Goal: Communication & Community: Answer question/provide support

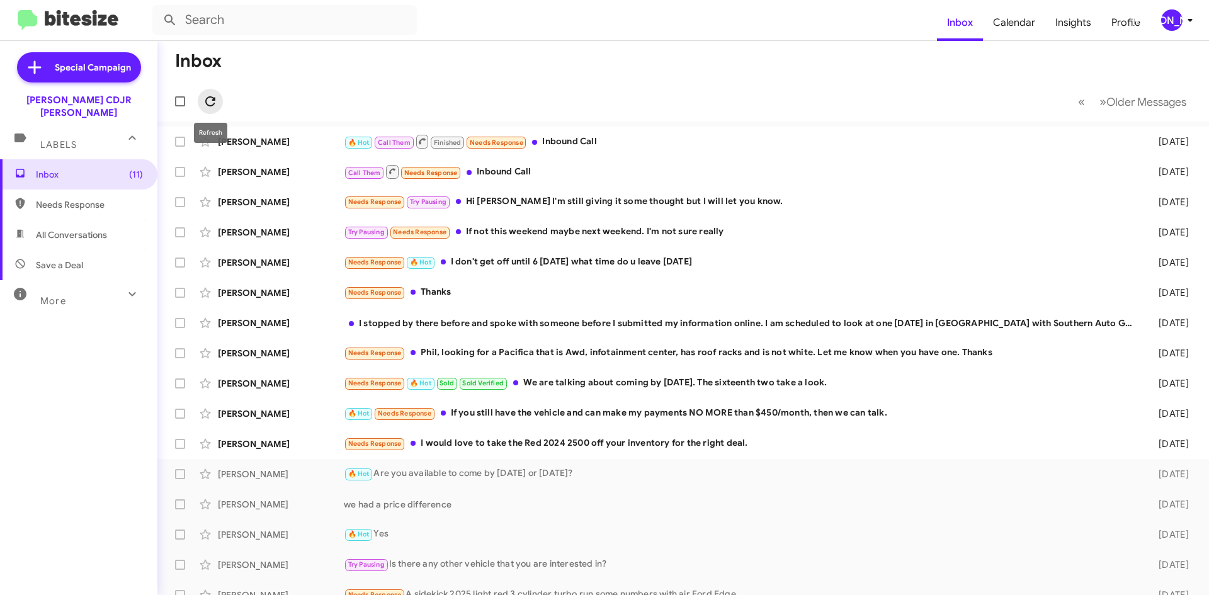
click at [214, 92] on button at bounding box center [210, 101] width 25 height 25
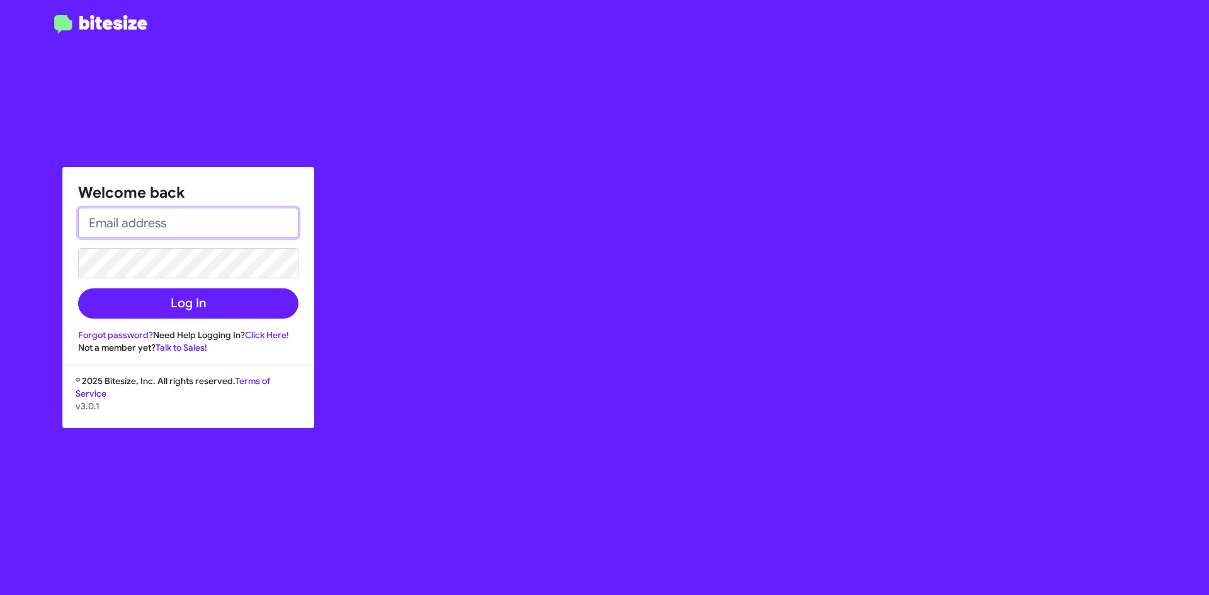
type input "jasmin.allen@banisterjeep.com"
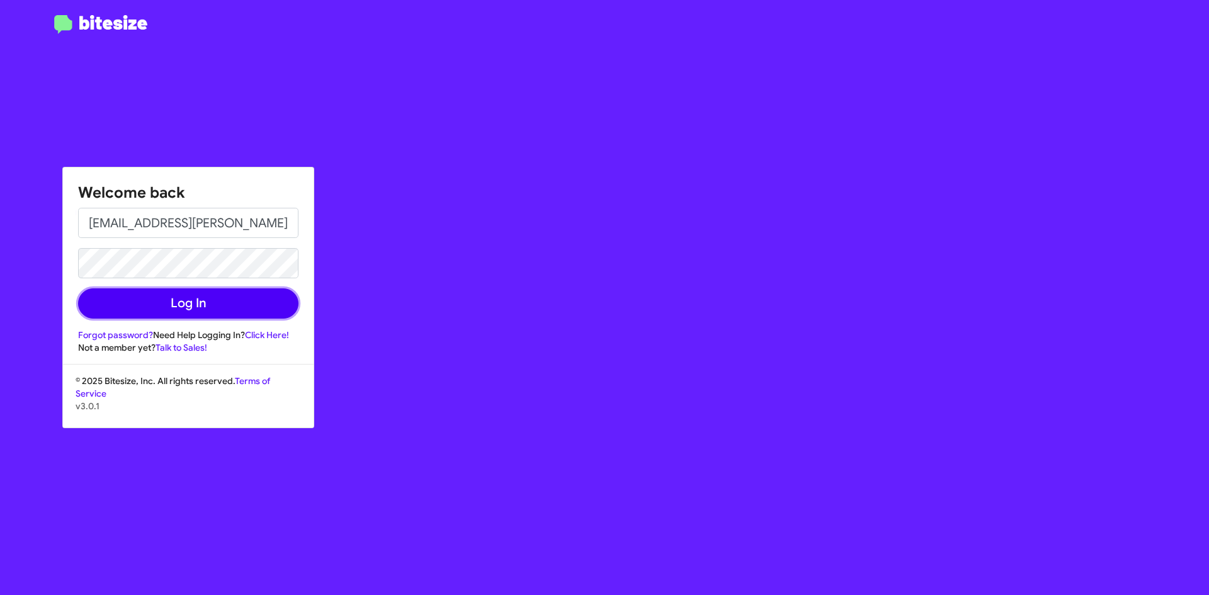
click at [172, 297] on button "Log In" at bounding box center [188, 303] width 220 height 30
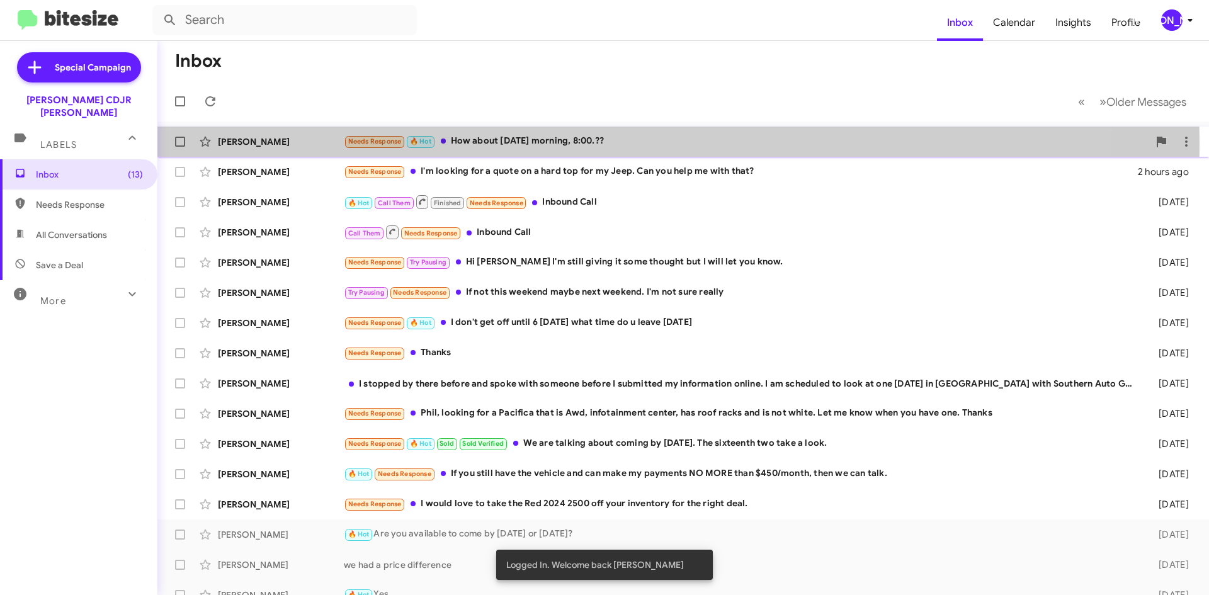
click at [516, 144] on div "Needs Response 🔥 Hot How about tomorrow morning, 8:00.??" at bounding box center [746, 141] width 805 height 14
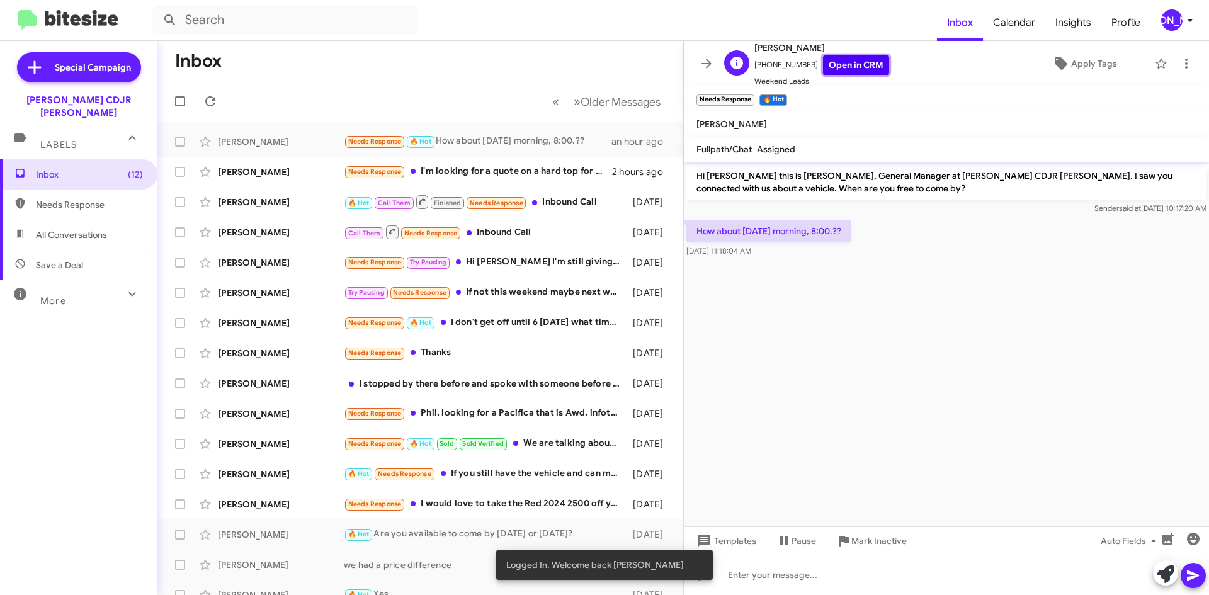
click at [851, 55] on link "Open in CRM" at bounding box center [856, 65] width 66 height 20
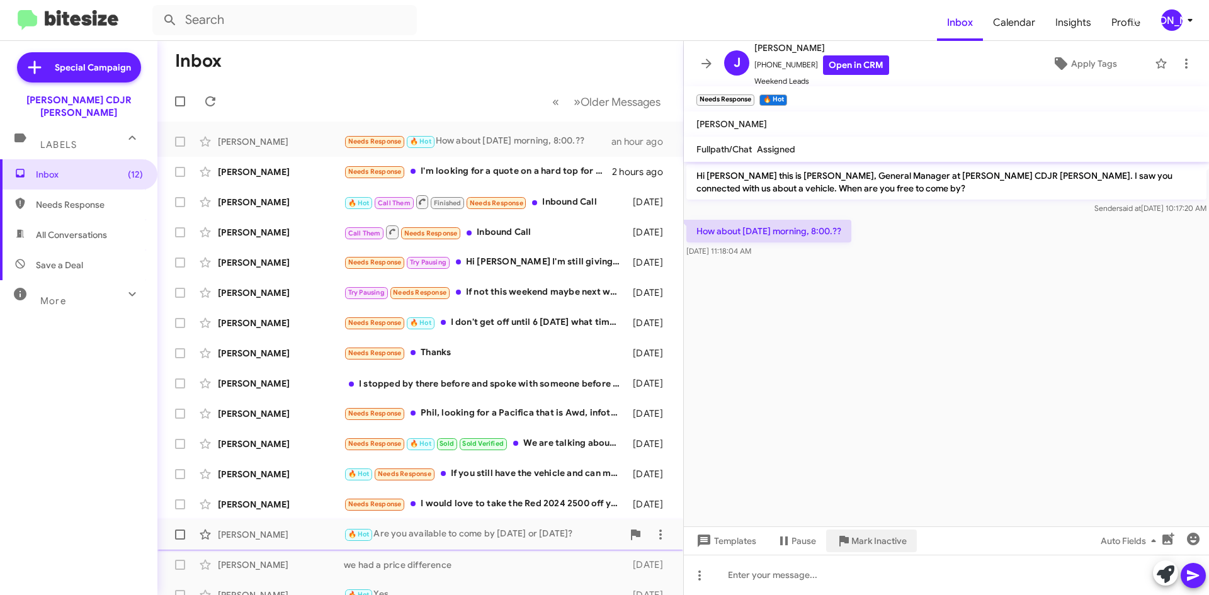
click at [869, 539] on span "Mark Inactive" at bounding box center [878, 540] width 55 height 23
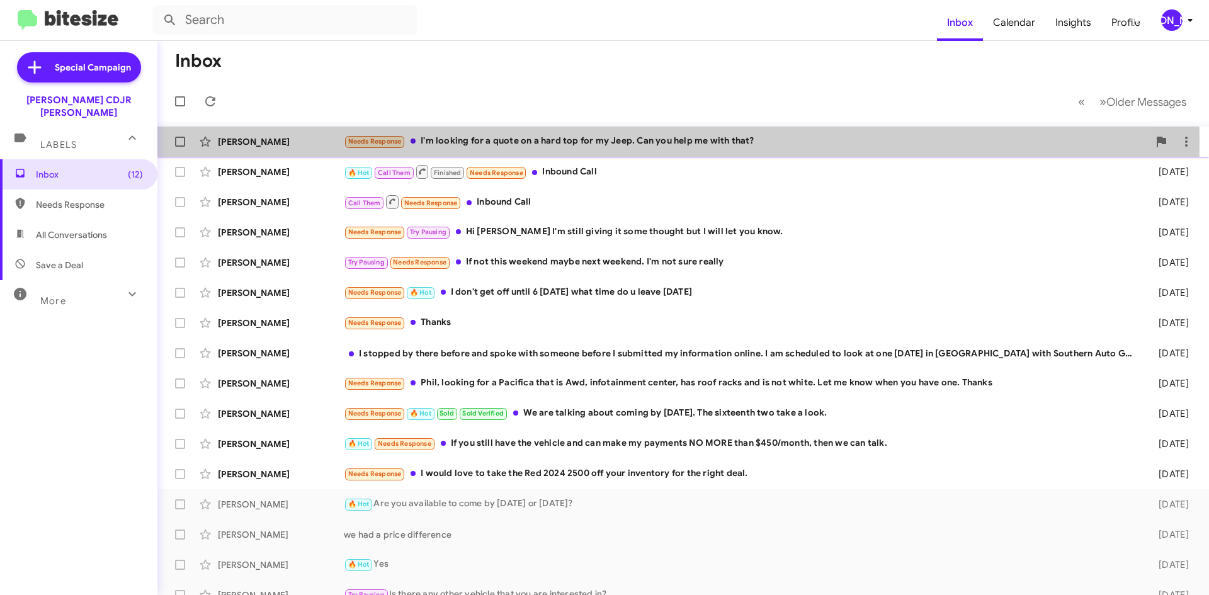
click at [536, 143] on div "Needs Response I'm looking for a quote on a hard top for my Jeep. Can you help …" at bounding box center [746, 141] width 805 height 14
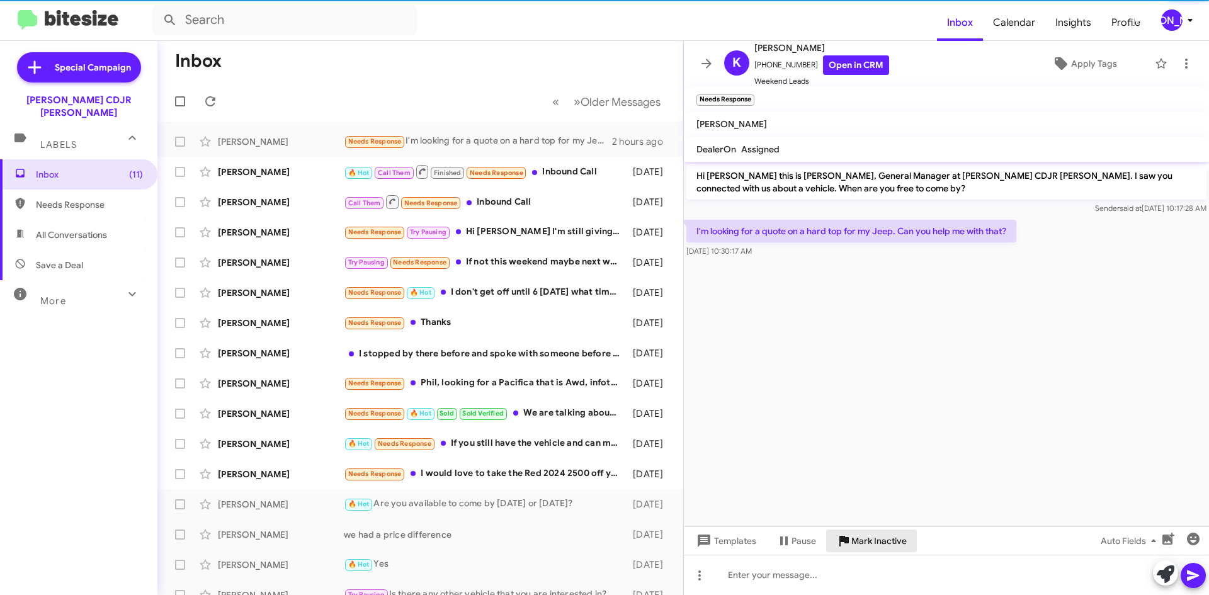
click at [894, 542] on span "Mark Inactive" at bounding box center [878, 540] width 55 height 23
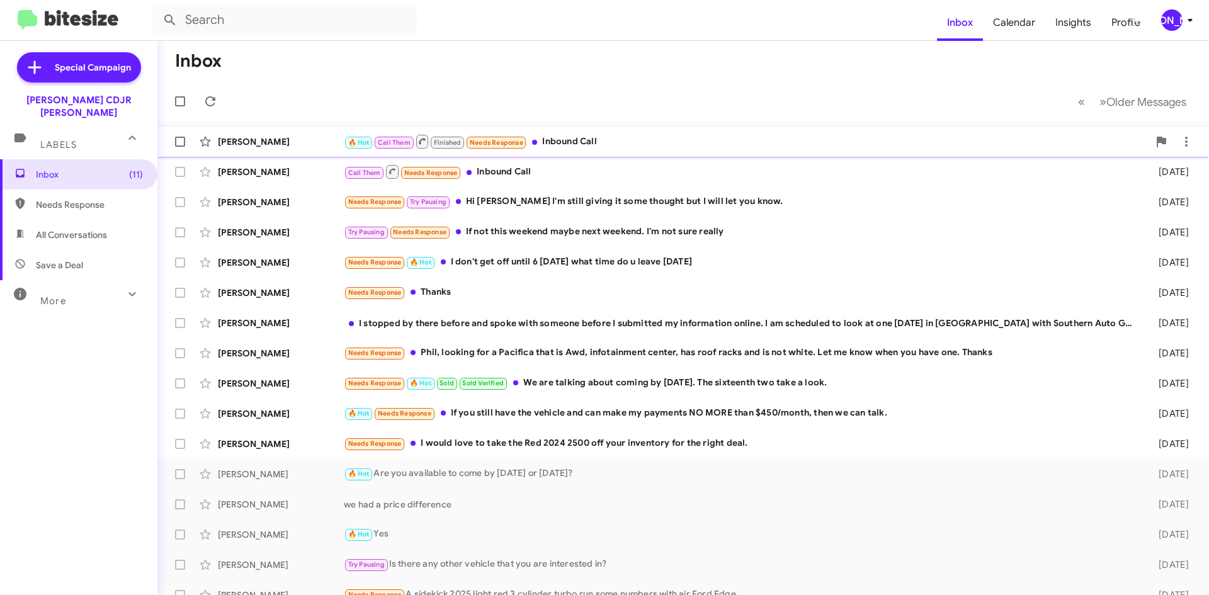
click at [545, 139] on div "🔥 Hot Call Them Finished Needs Response Inbound Call" at bounding box center [746, 141] width 805 height 16
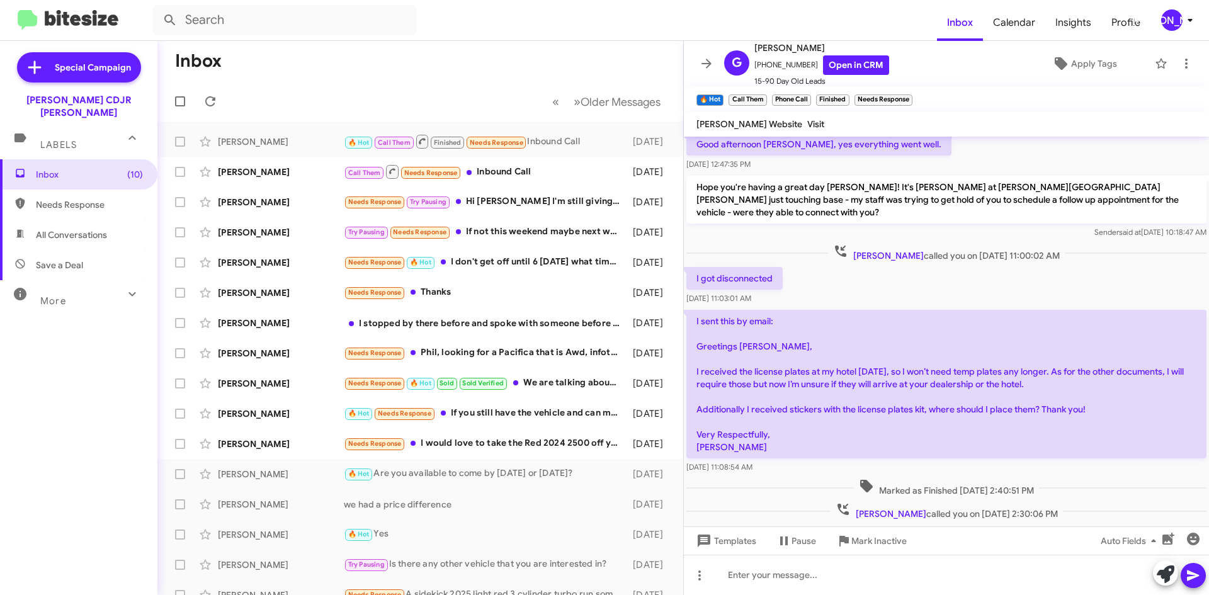
scroll to position [71, 0]
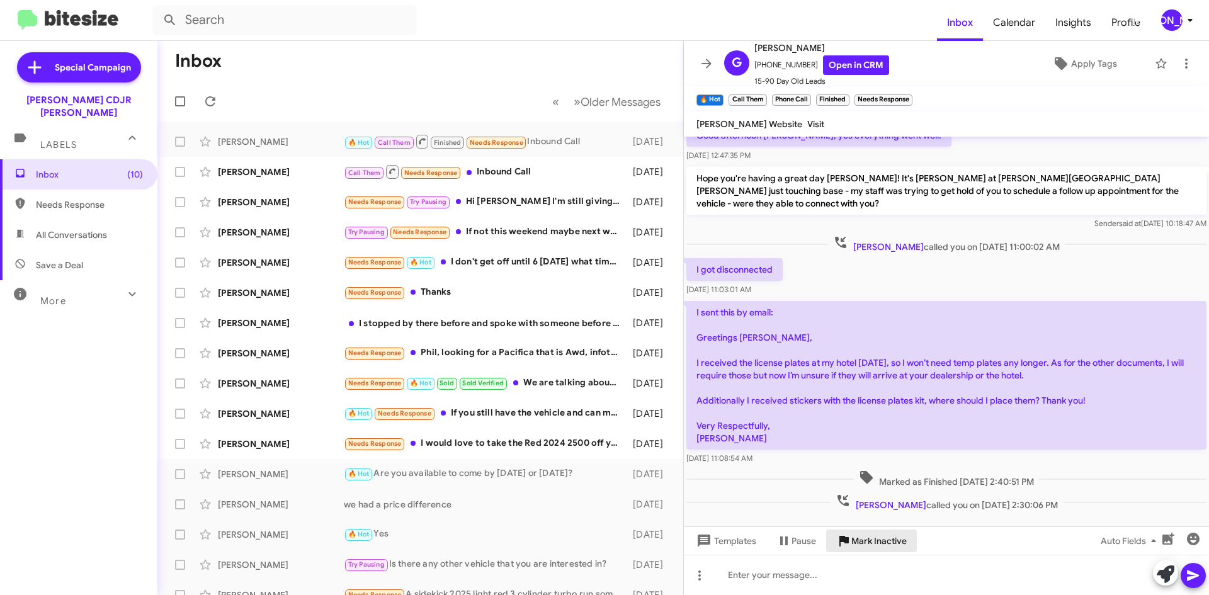
click at [881, 534] on span "Mark Inactive" at bounding box center [878, 540] width 55 height 23
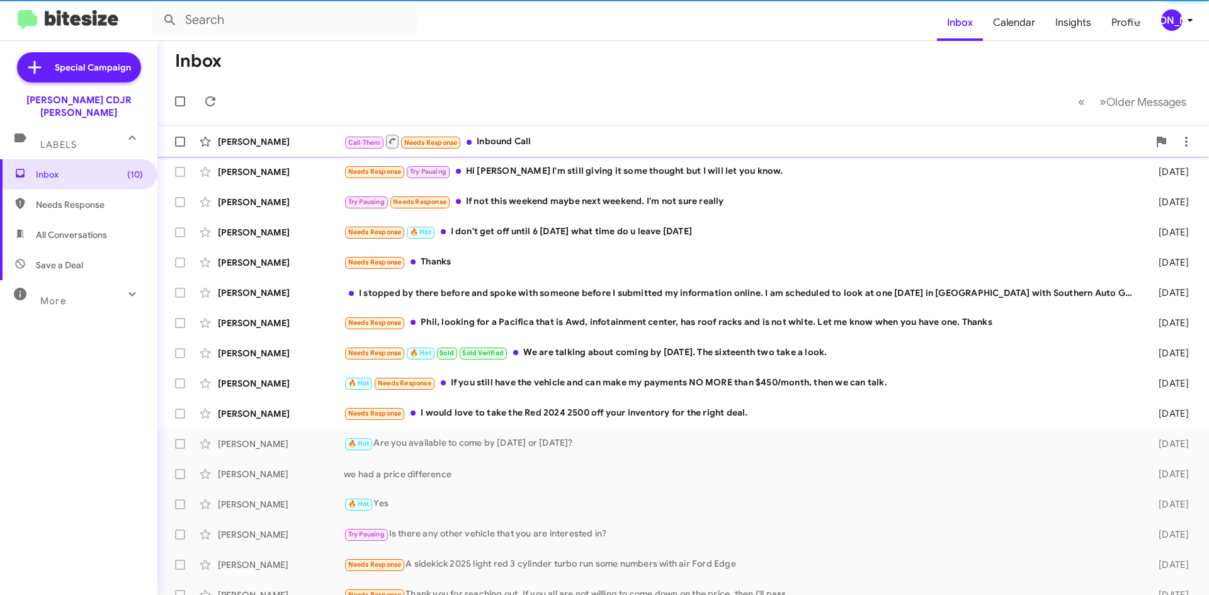
click at [567, 135] on div "Call Them Needs Response Inbound Call" at bounding box center [746, 141] width 805 height 16
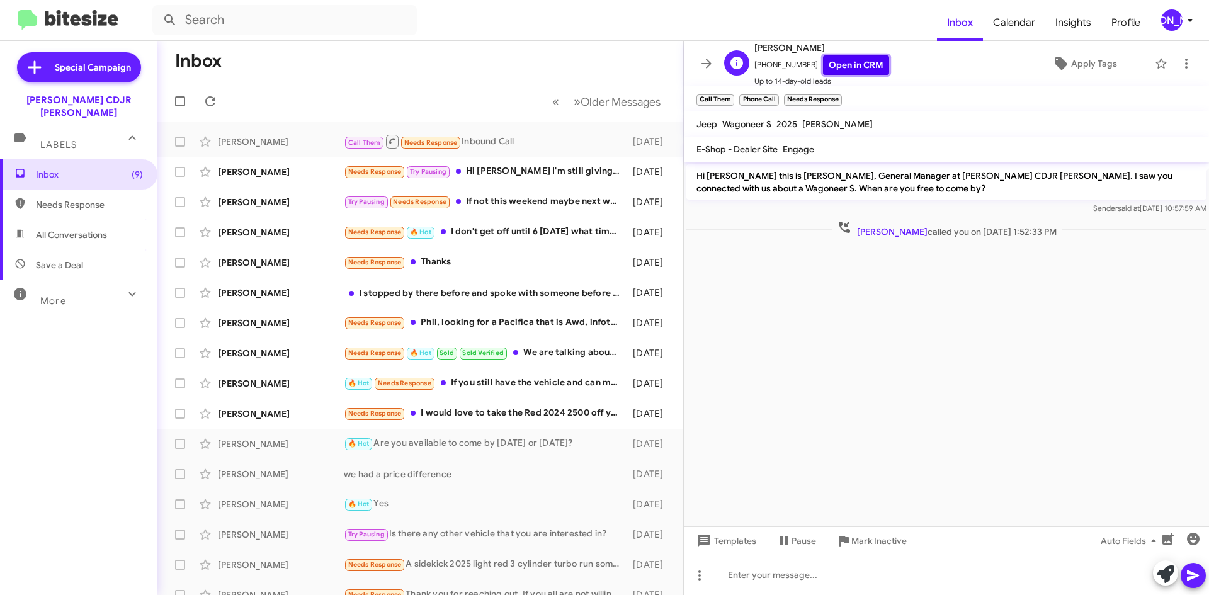
click at [842, 69] on link "Open in CRM" at bounding box center [856, 65] width 66 height 20
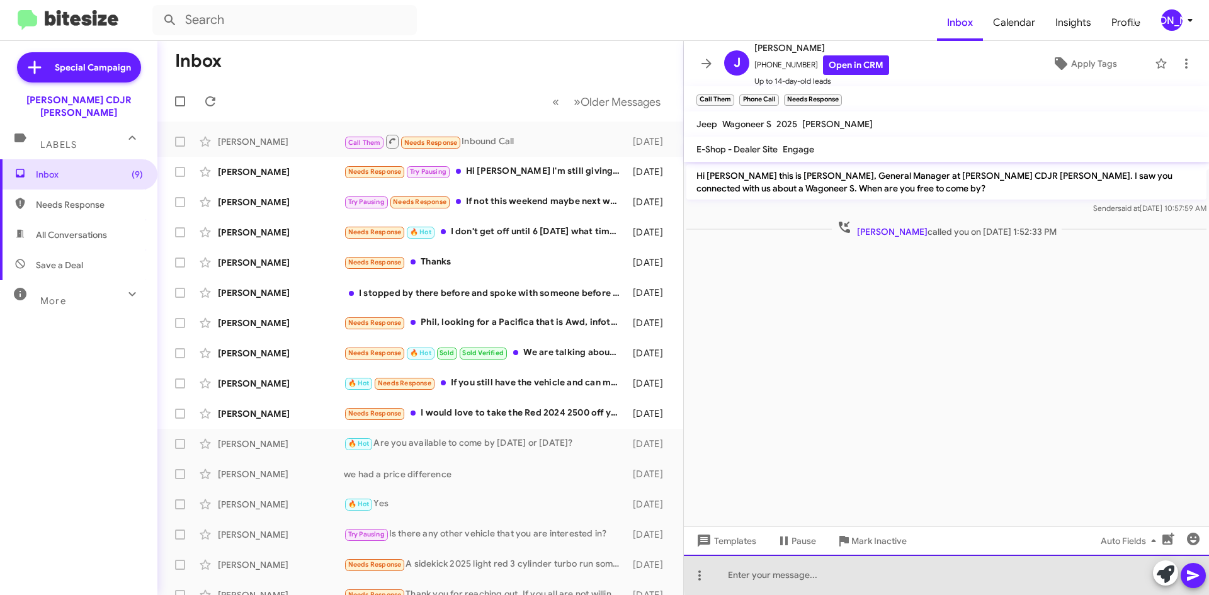
click at [1019, 570] on div at bounding box center [946, 575] width 525 height 40
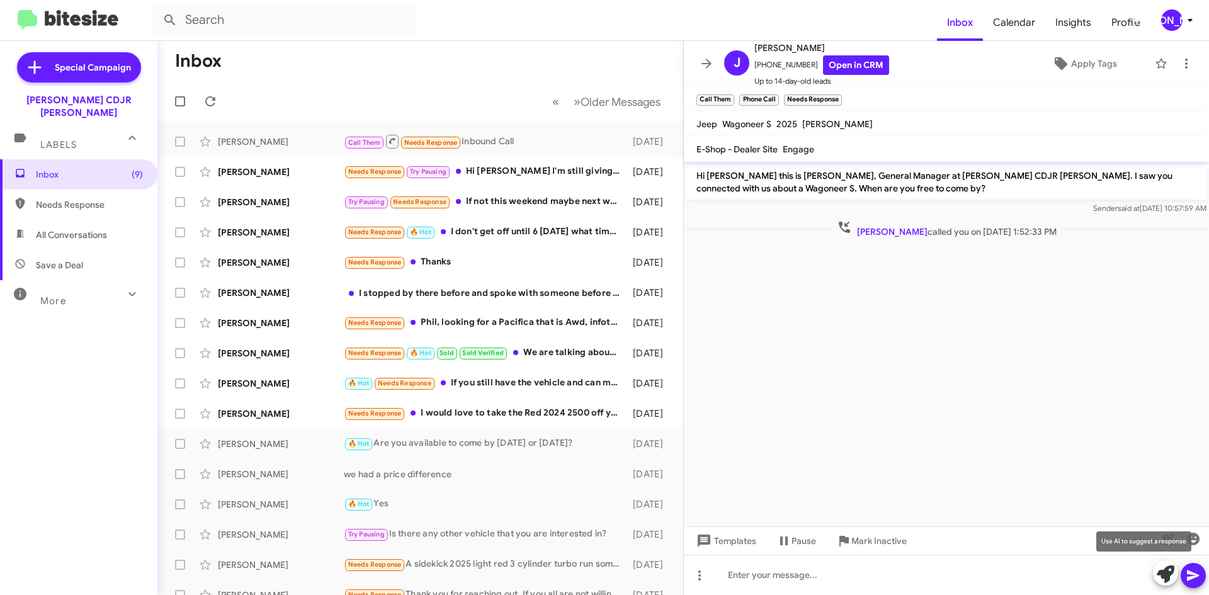
click at [1161, 575] on icon at bounding box center [1165, 574] width 18 height 18
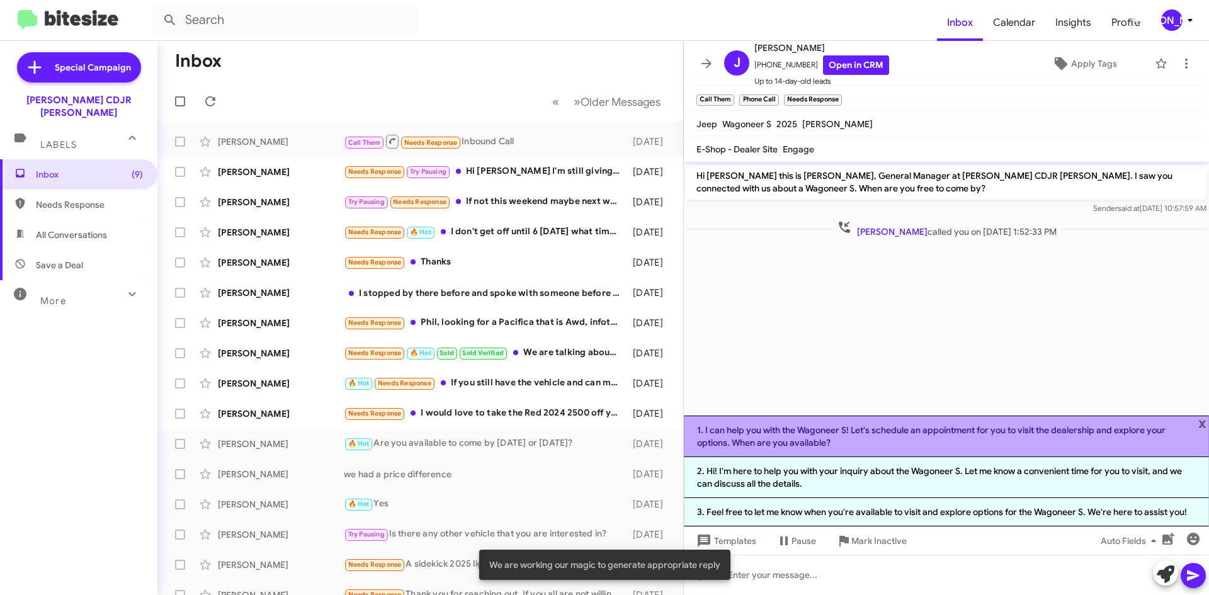
click at [810, 439] on li "1. I can help you with the Wagoneer S! Let's schedule an appointment for you to…" at bounding box center [946, 437] width 525 height 42
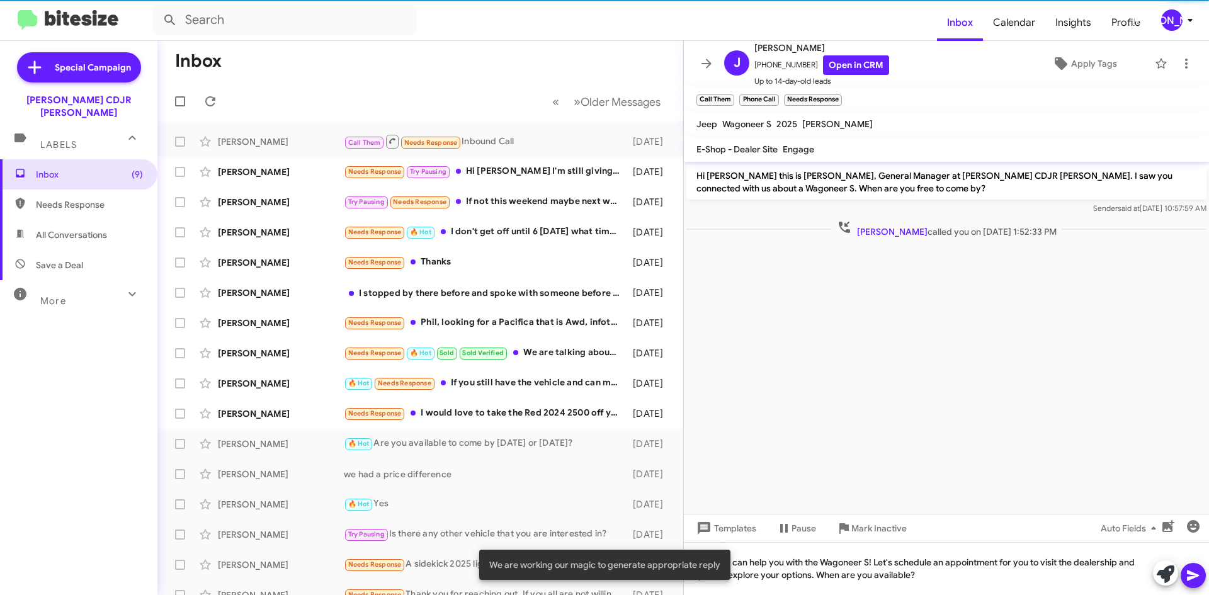
click at [1195, 576] on icon at bounding box center [1193, 575] width 12 height 11
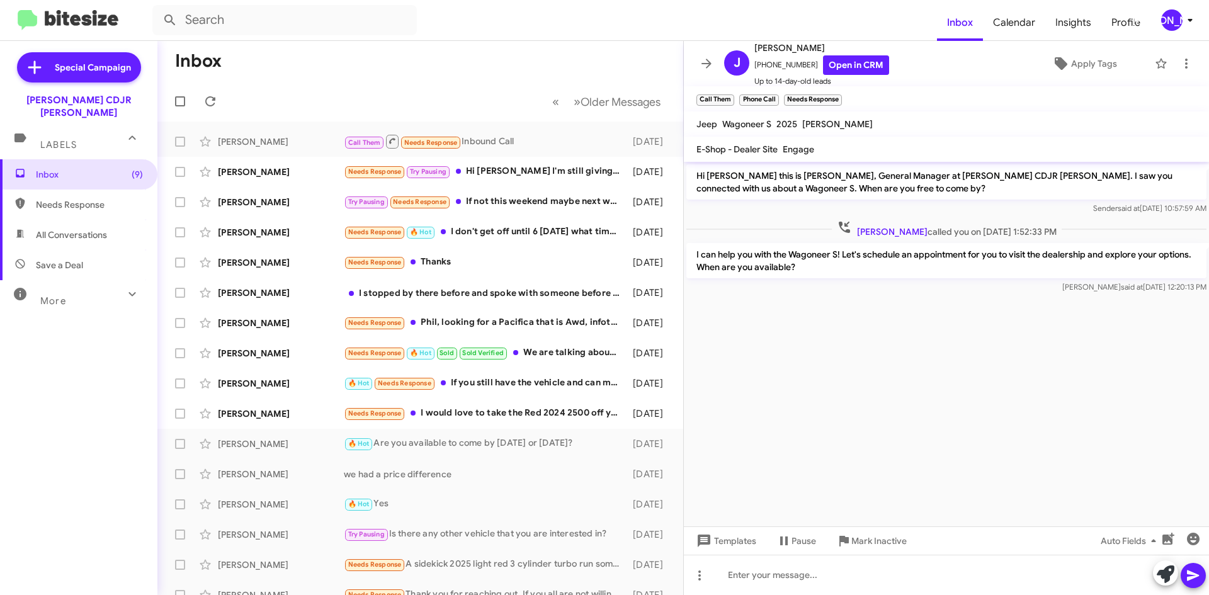
click at [703, 64] on icon at bounding box center [706, 63] width 10 height 9
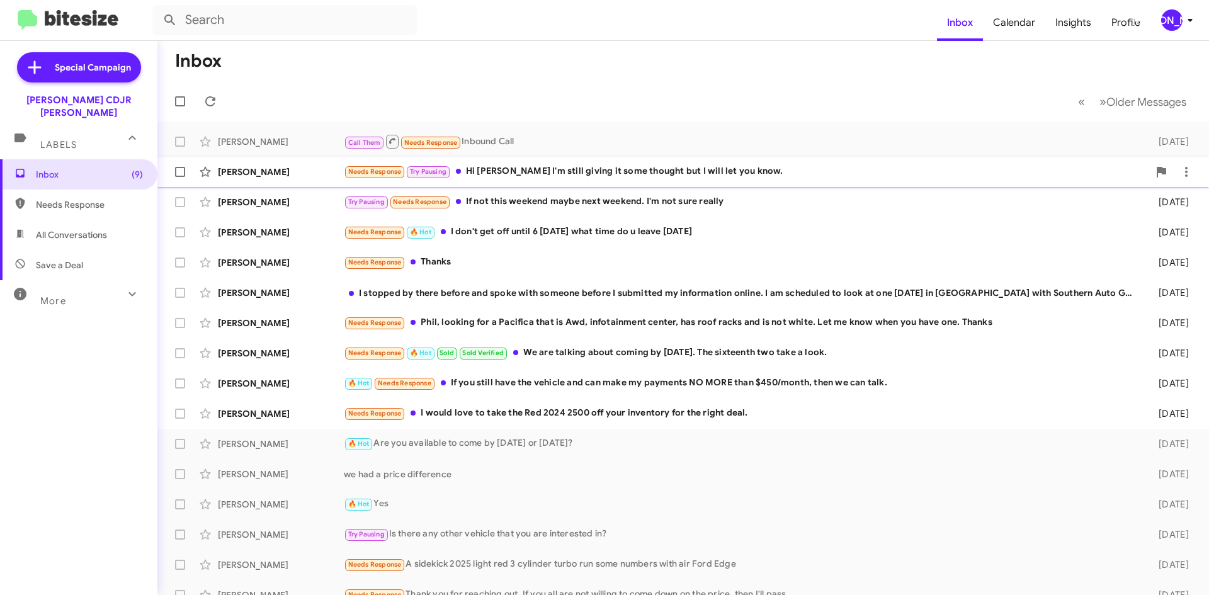
click at [630, 164] on div "Dwight Jones Needs Response Try Pausing Hi Phil I'm still giving it some though…" at bounding box center [682, 171] width 1031 height 25
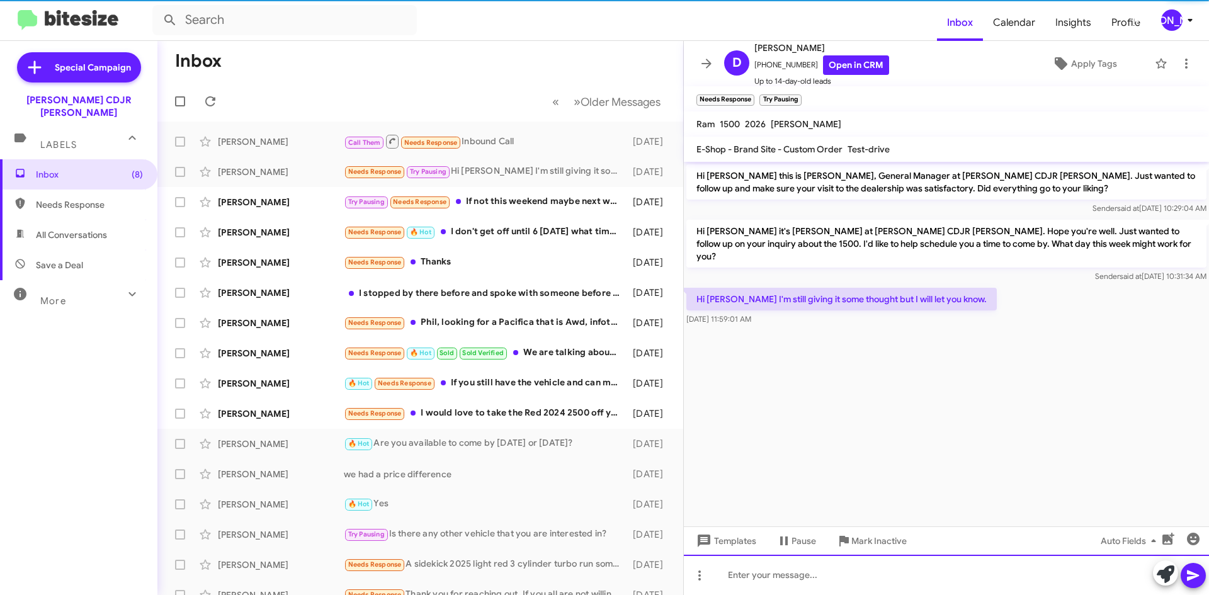
click at [765, 577] on div at bounding box center [946, 575] width 525 height 40
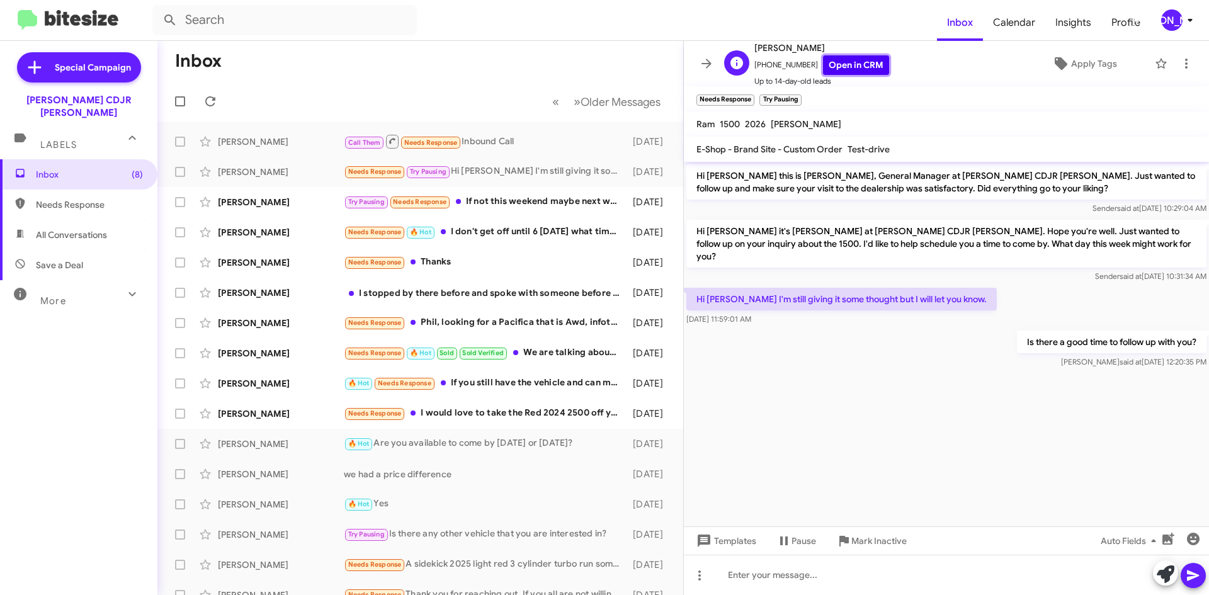
click at [845, 64] on link "Open in CRM" at bounding box center [856, 65] width 66 height 20
click at [717, 54] on mat-toolbar "D Dwight Jones +17577590474 Open in CRM Up to 14-day-old leads Apply Tags" at bounding box center [946, 63] width 525 height 45
click at [713, 55] on button at bounding box center [706, 63] width 25 height 25
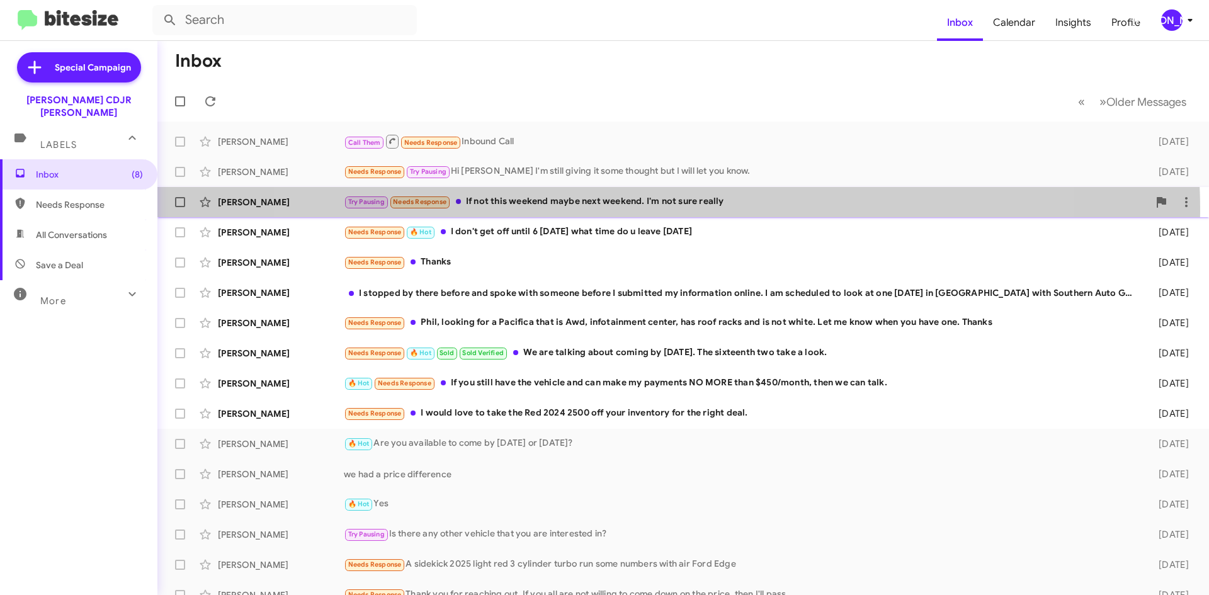
click at [657, 210] on div "Amanda Fay Try Pausing Needs Response If not this weekend maybe next weekend. I…" at bounding box center [682, 201] width 1031 height 25
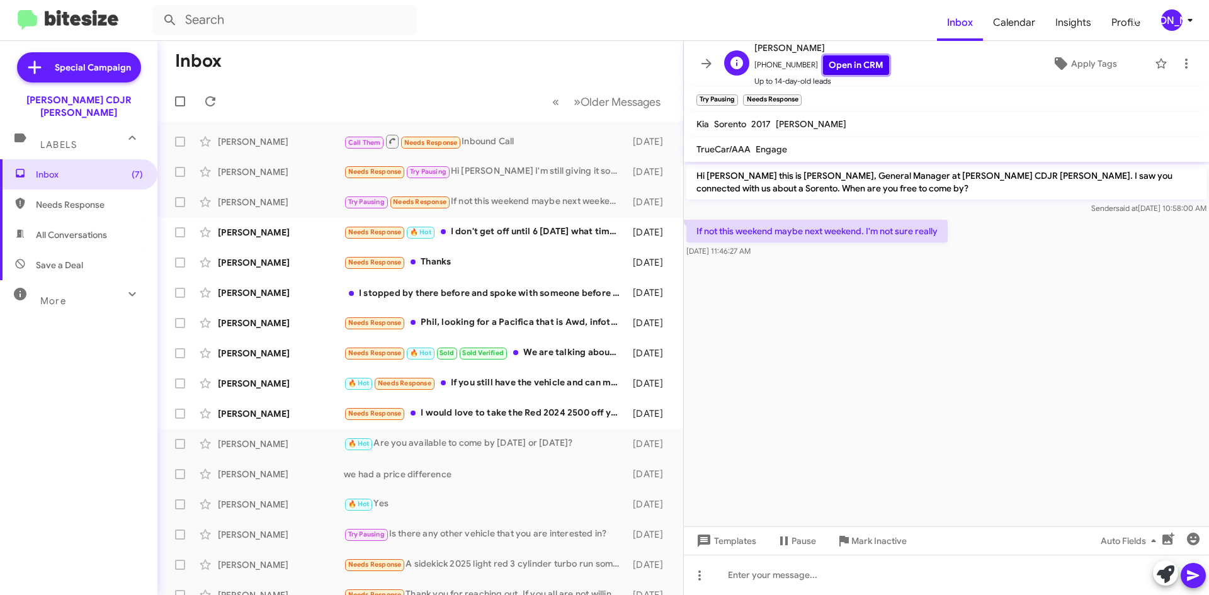
click at [834, 64] on link "Open in CRM" at bounding box center [856, 65] width 66 height 20
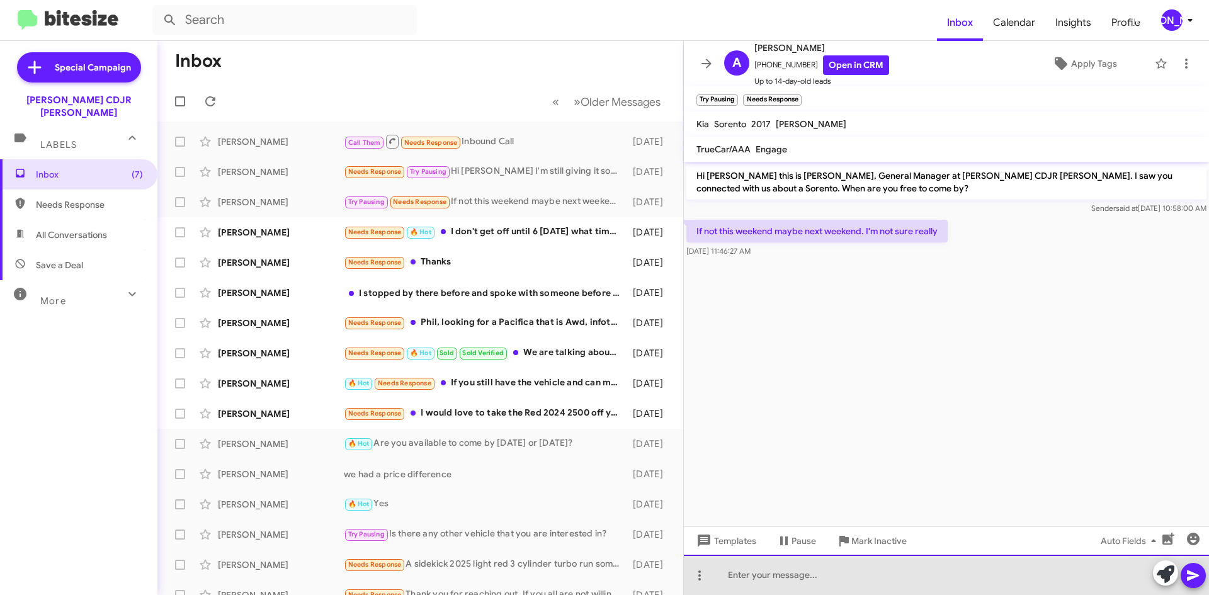
click at [769, 579] on div at bounding box center [946, 575] width 525 height 40
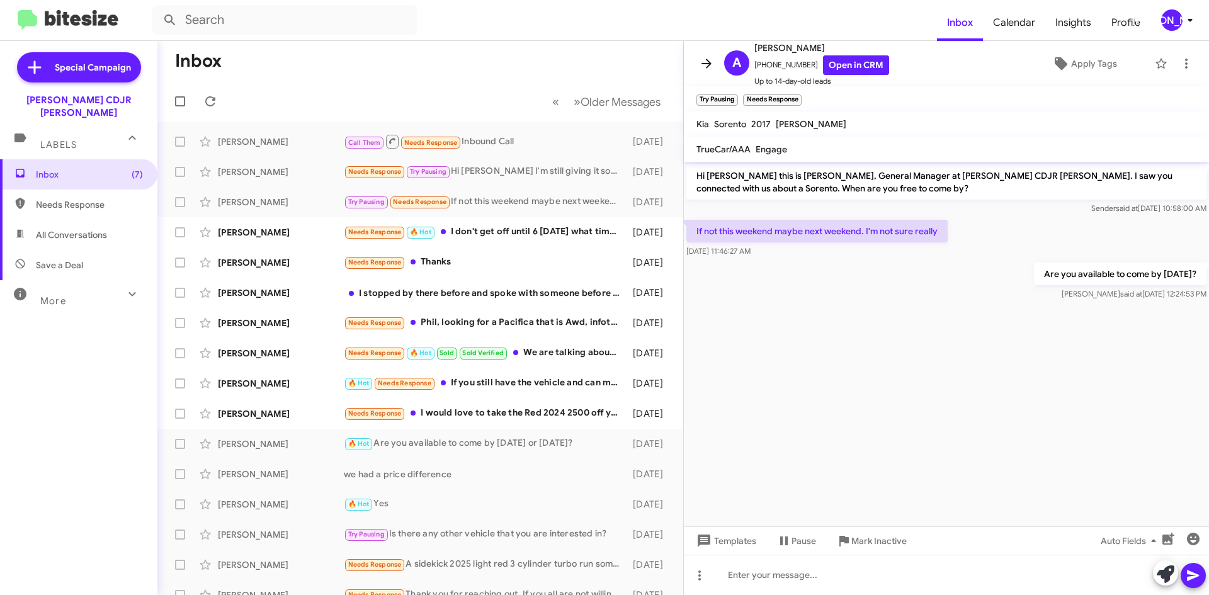
drag, startPoint x: 714, startPoint y: 61, endPoint x: 702, endPoint y: 67, distance: 13.2
click at [714, 61] on span at bounding box center [706, 63] width 25 height 15
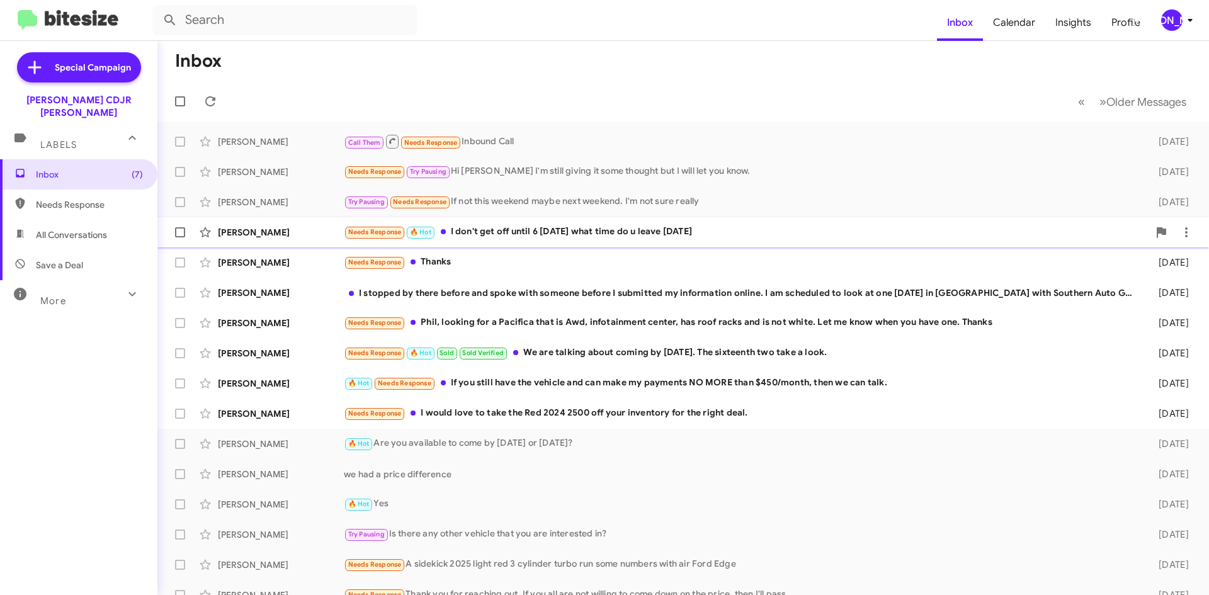
click at [553, 239] on div "Needs Response 🔥 Hot I don't get off until 6 today what time do u leave today" at bounding box center [746, 232] width 805 height 14
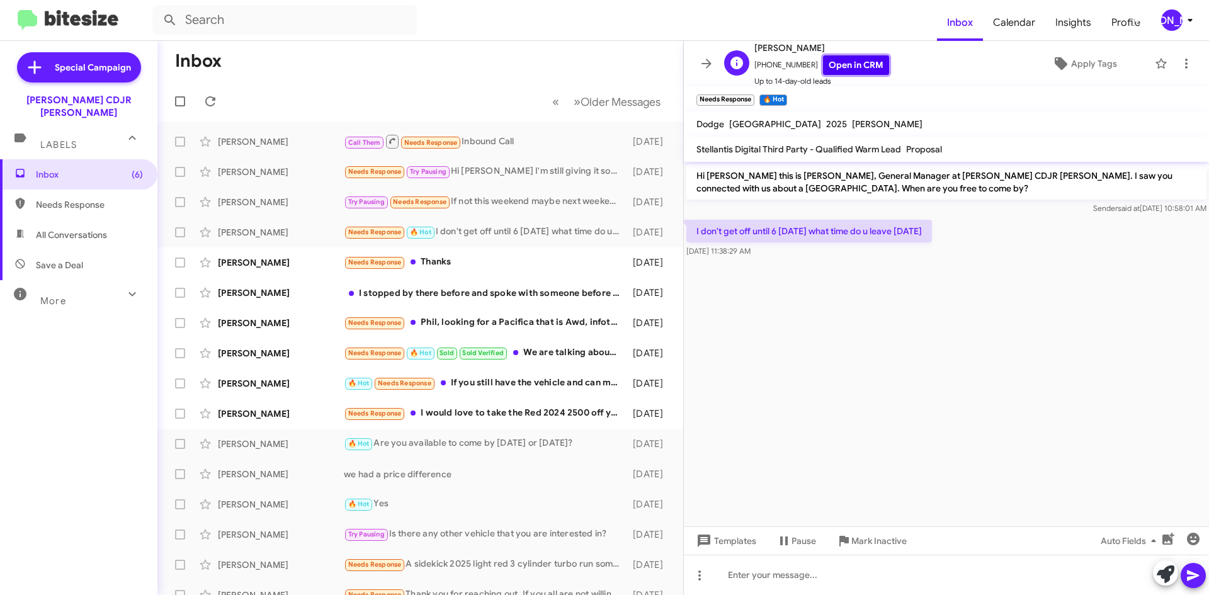
click at [843, 65] on link "Open in CRM" at bounding box center [856, 65] width 66 height 20
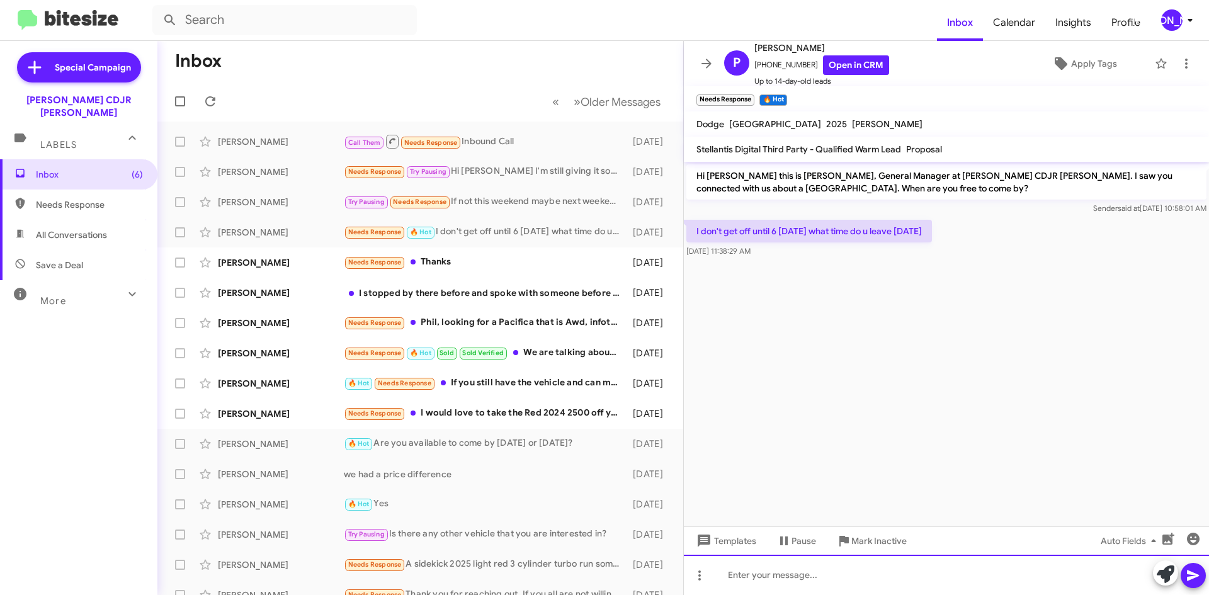
click at [765, 584] on div at bounding box center [946, 575] width 525 height 40
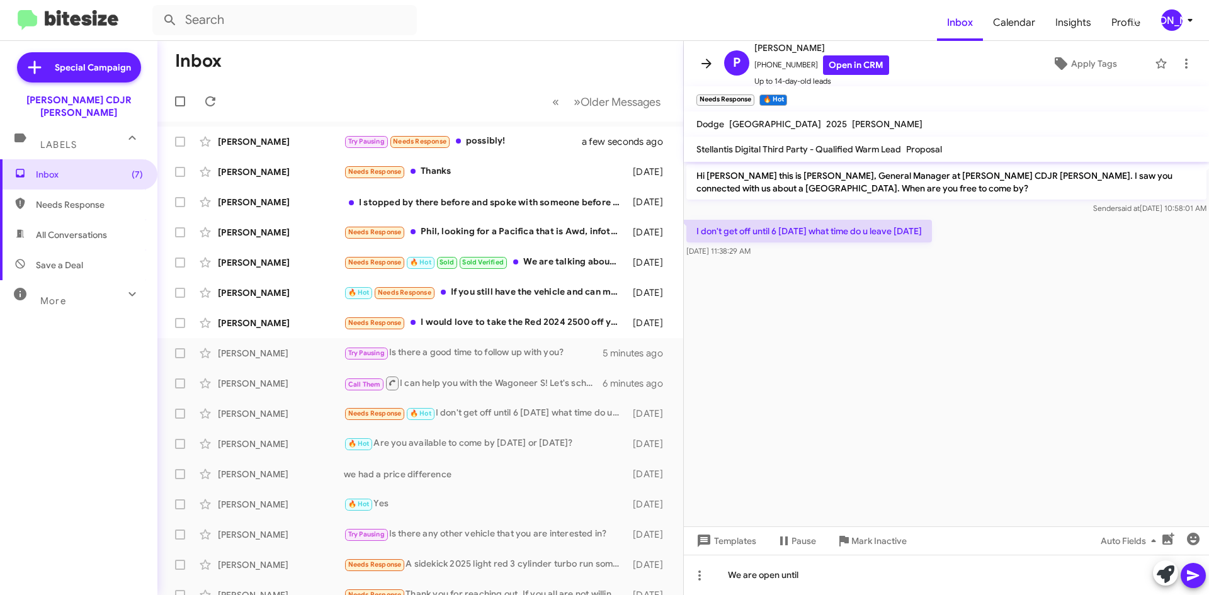
click at [710, 59] on icon at bounding box center [706, 63] width 15 height 15
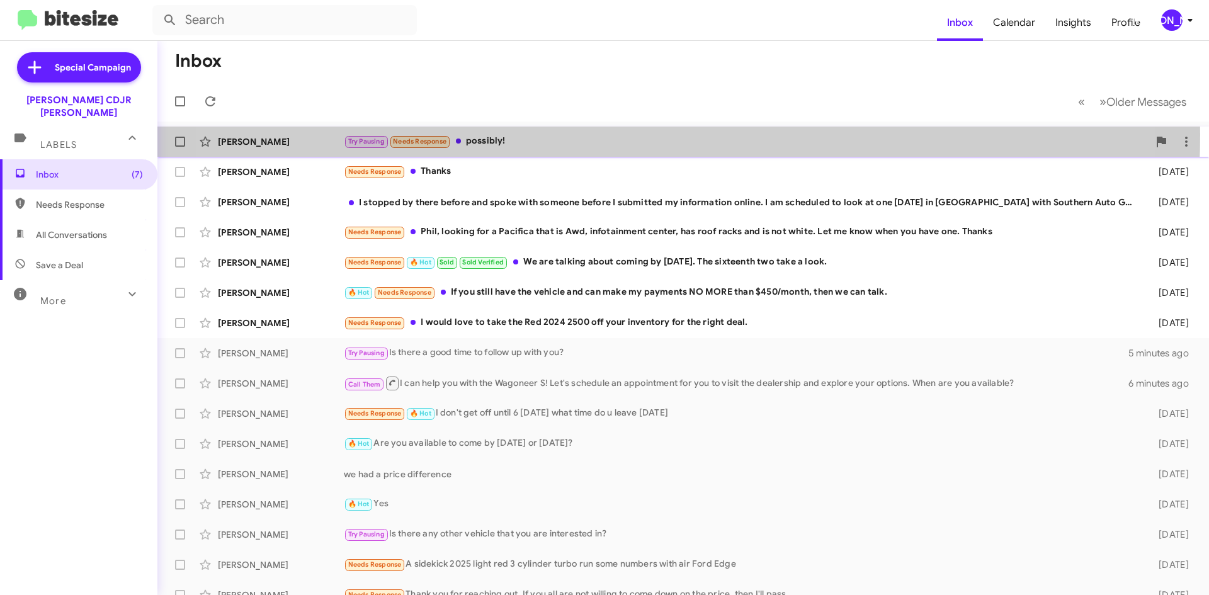
click at [618, 135] on div "Try Pausing Needs Response possibly!" at bounding box center [746, 141] width 805 height 14
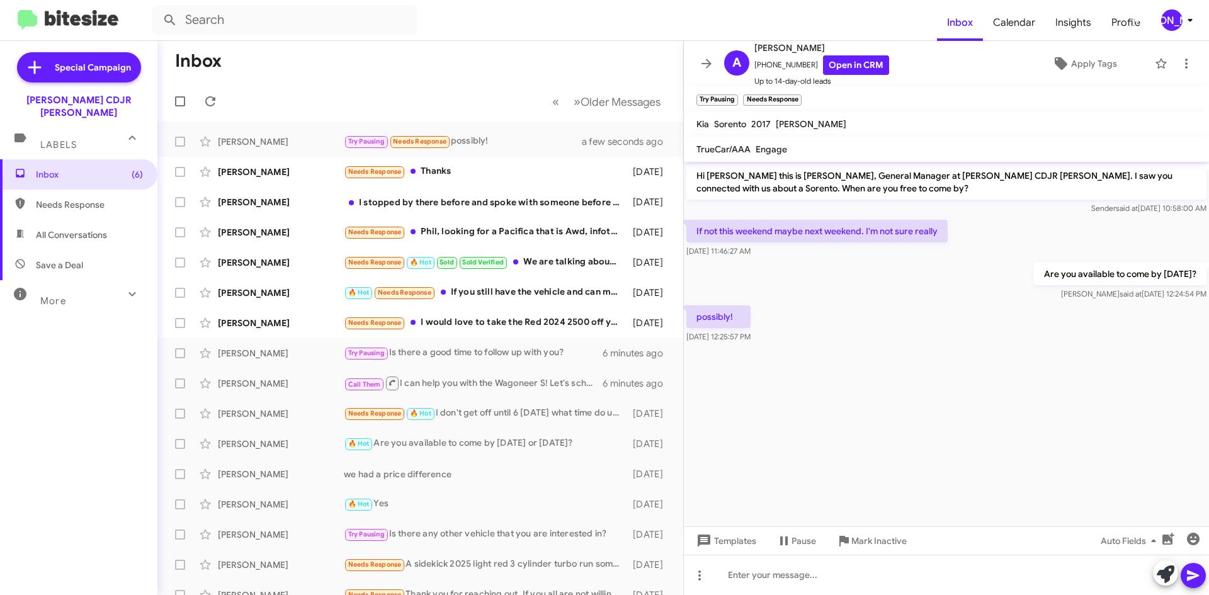
click at [1085, 554] on div "Auto Fields" at bounding box center [1140, 540] width 131 height 28
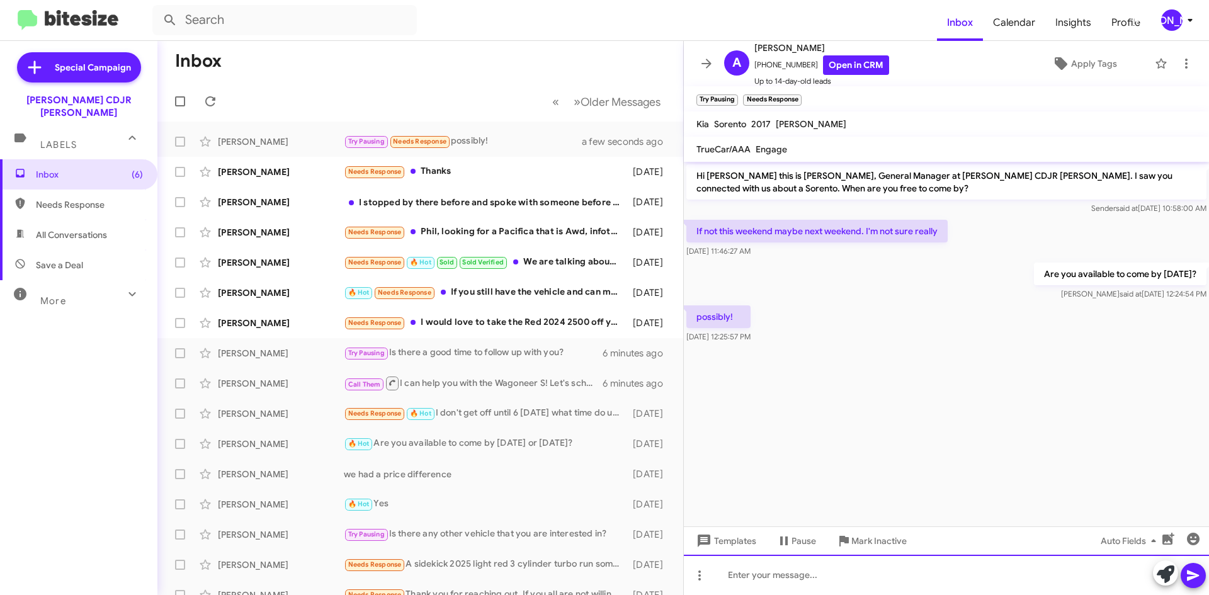
click at [1071, 565] on div at bounding box center [946, 575] width 525 height 40
click at [949, 575] on div "We are opne until 8pm, when would be good fo ryou toc ome by?" at bounding box center [946, 575] width 525 height 40
click at [963, 579] on div "We are opne until 8pm, when would be good fo ryou to c ome by?" at bounding box center [946, 575] width 525 height 40
click at [960, 577] on div "We are opne until 8pm, when would be good fo ryou to c ome by?" at bounding box center [946, 575] width 525 height 40
click at [922, 578] on div "We are opne until 8pm, when would be good fo ryou to come by?" at bounding box center [946, 575] width 525 height 40
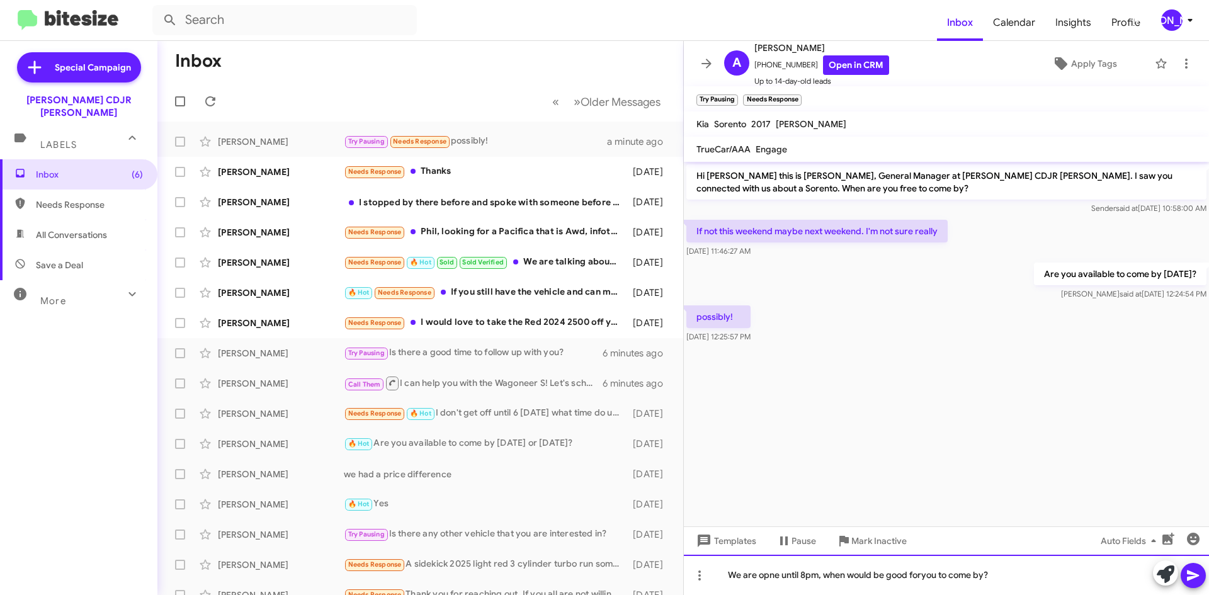
click at [923, 577] on div "We are opne until 8pm, when would be good foryou to come by?" at bounding box center [946, 575] width 525 height 40
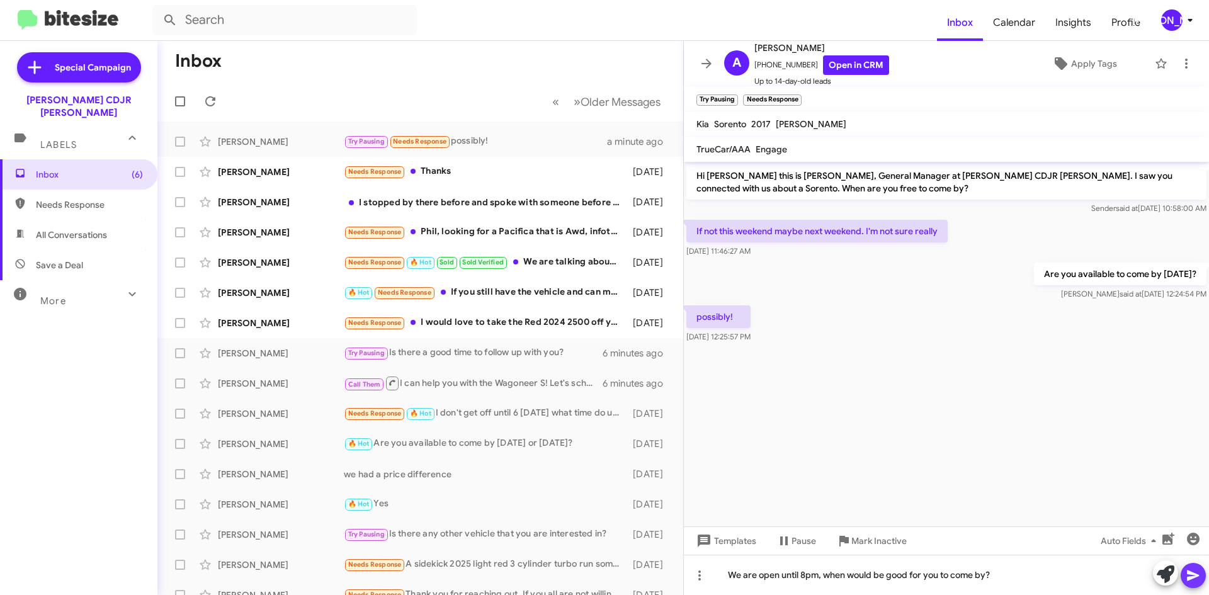
click at [1198, 577] on icon at bounding box center [1192, 575] width 15 height 15
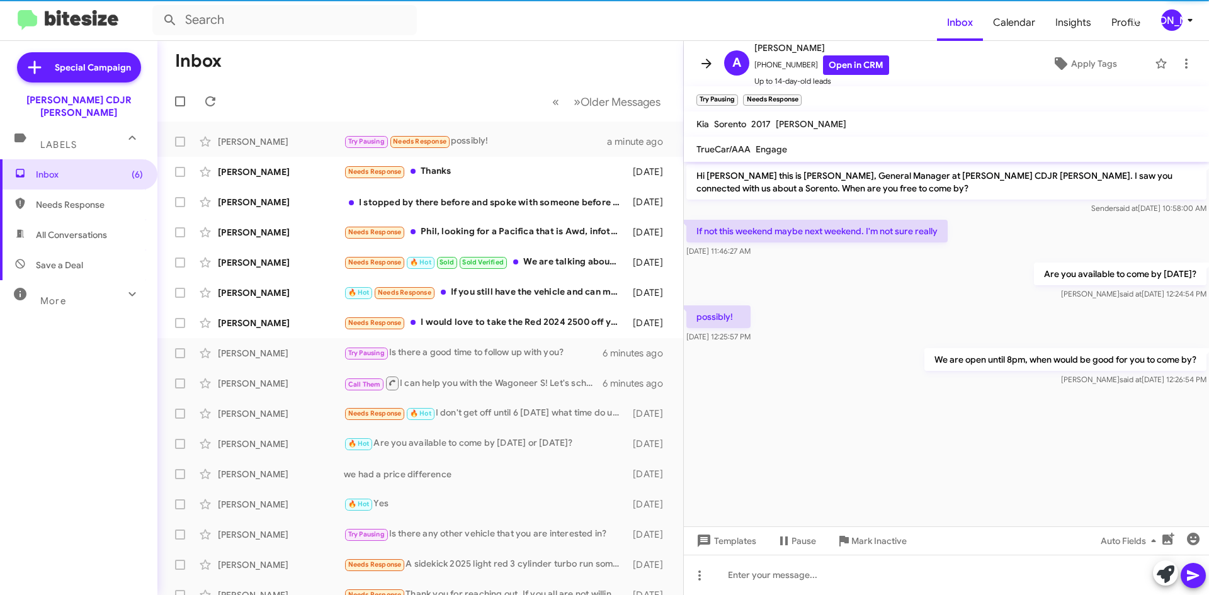
click at [702, 62] on icon at bounding box center [706, 63] width 15 height 15
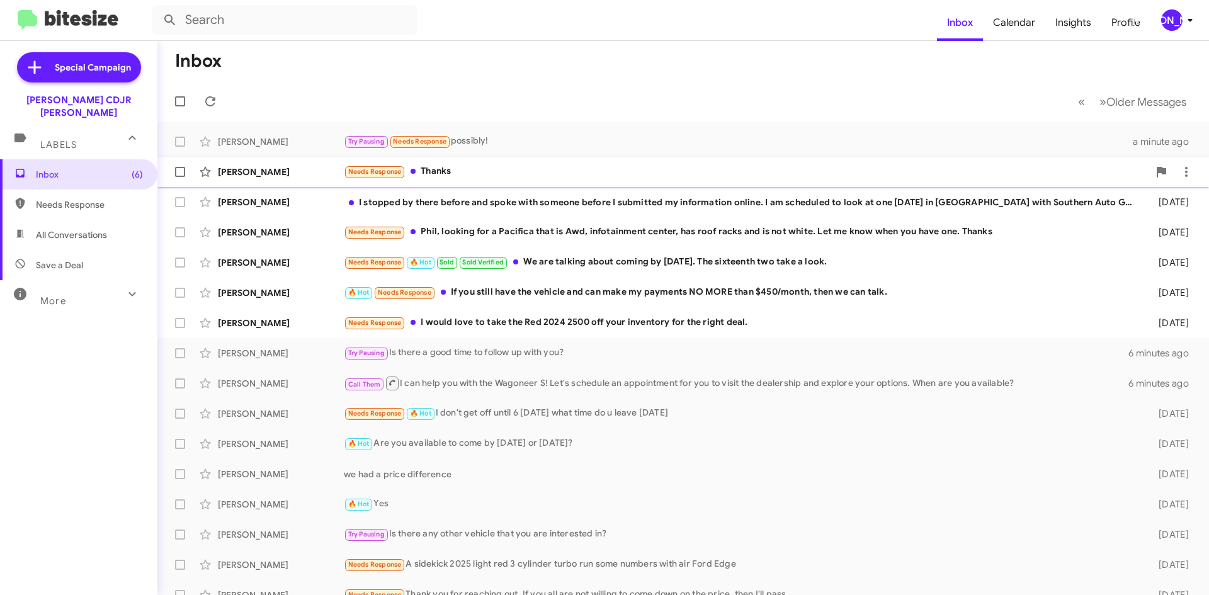
click at [536, 165] on div "Needs Response Thanks" at bounding box center [746, 171] width 805 height 14
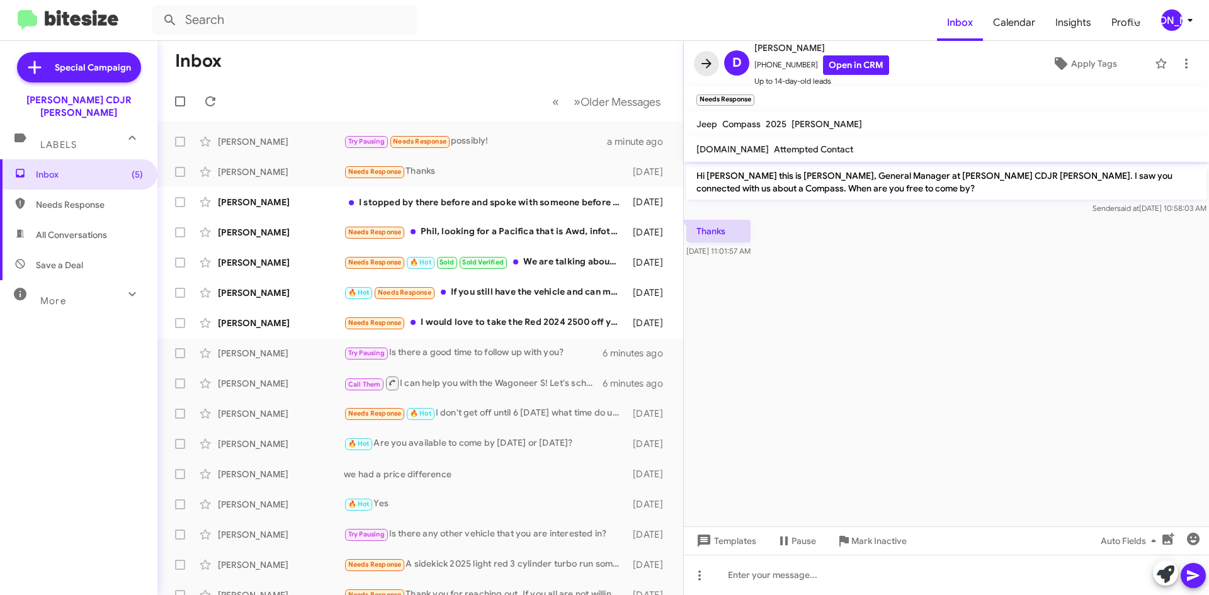
click at [709, 54] on button at bounding box center [706, 63] width 25 height 25
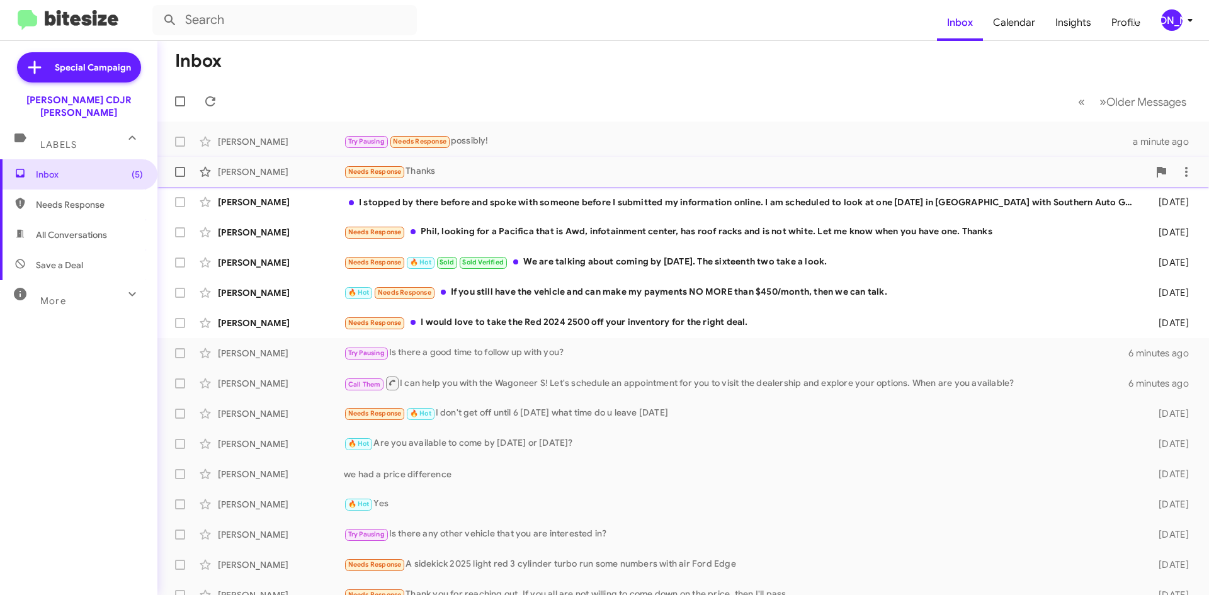
click at [565, 165] on div "Needs Response Thanks" at bounding box center [746, 171] width 805 height 14
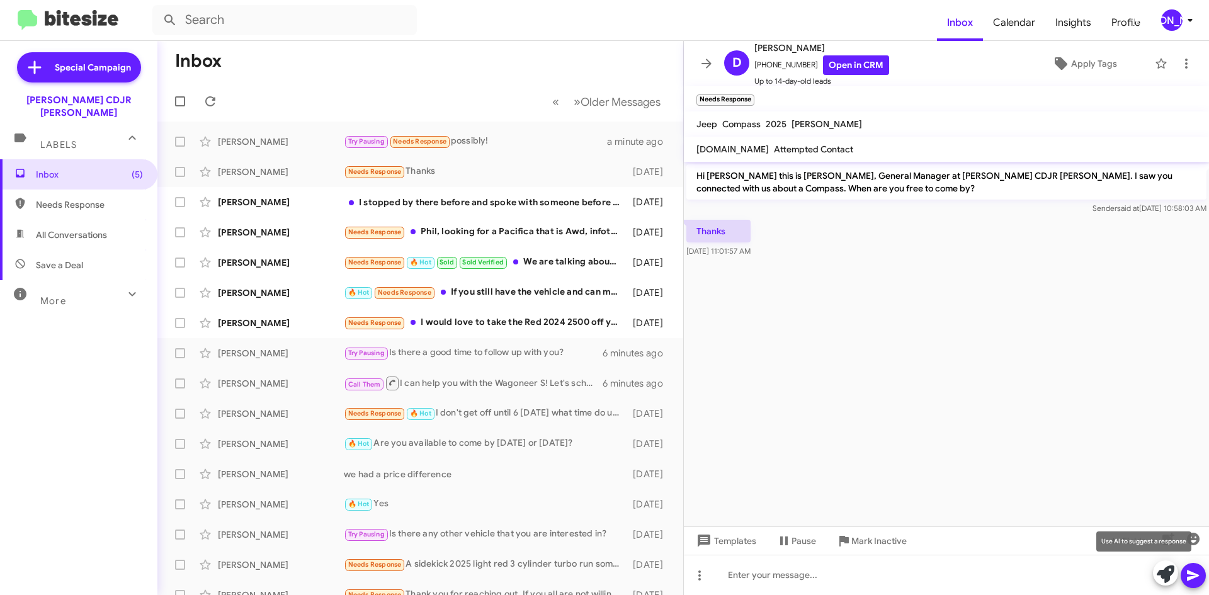
click at [1170, 574] on icon at bounding box center [1165, 574] width 18 height 18
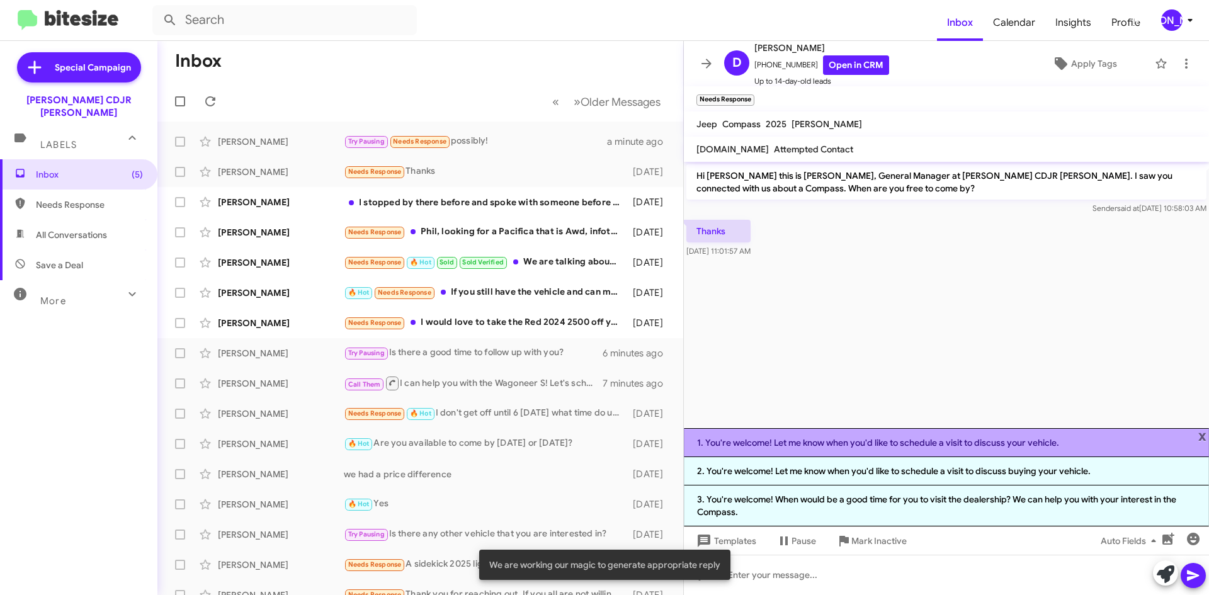
click at [788, 434] on li "1. You're welcome! Let me know when you'd like to schedule a visit to discuss y…" at bounding box center [946, 442] width 525 height 29
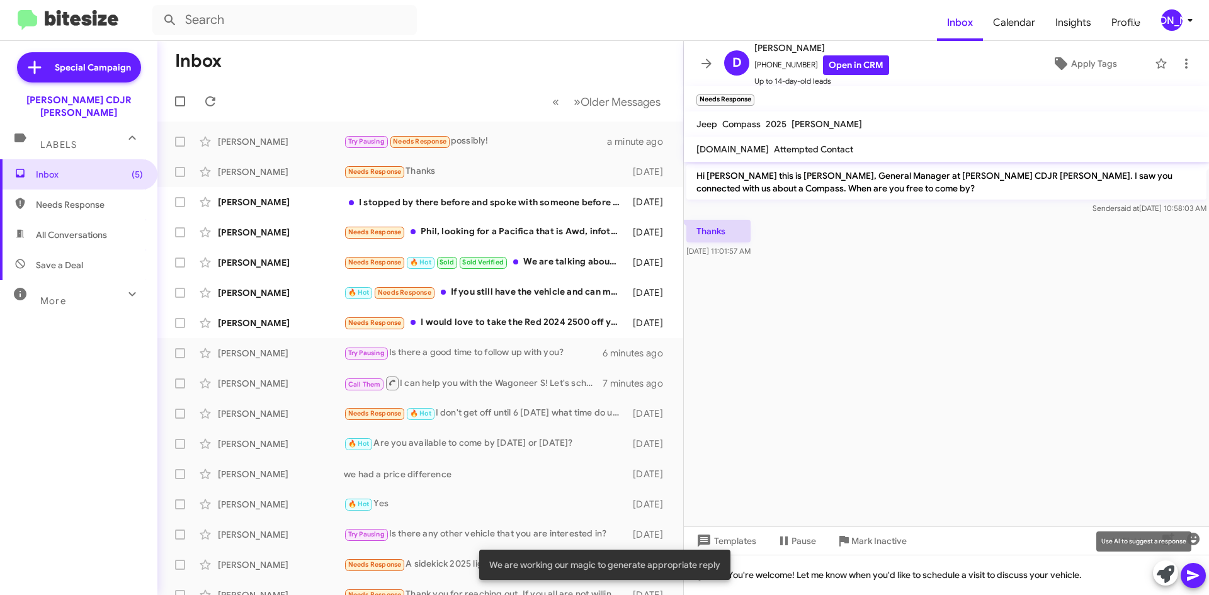
click at [1163, 575] on icon at bounding box center [1165, 574] width 18 height 18
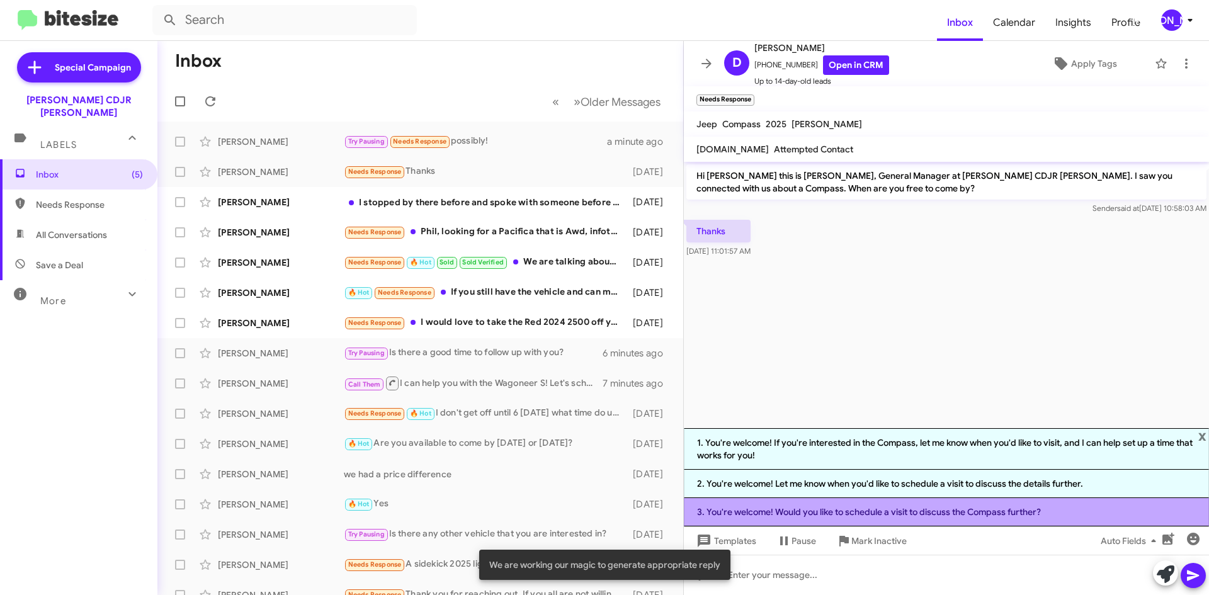
click at [988, 509] on li "3. You're welcome! Would you like to schedule a visit to discuss the Compass fu…" at bounding box center [946, 512] width 525 height 28
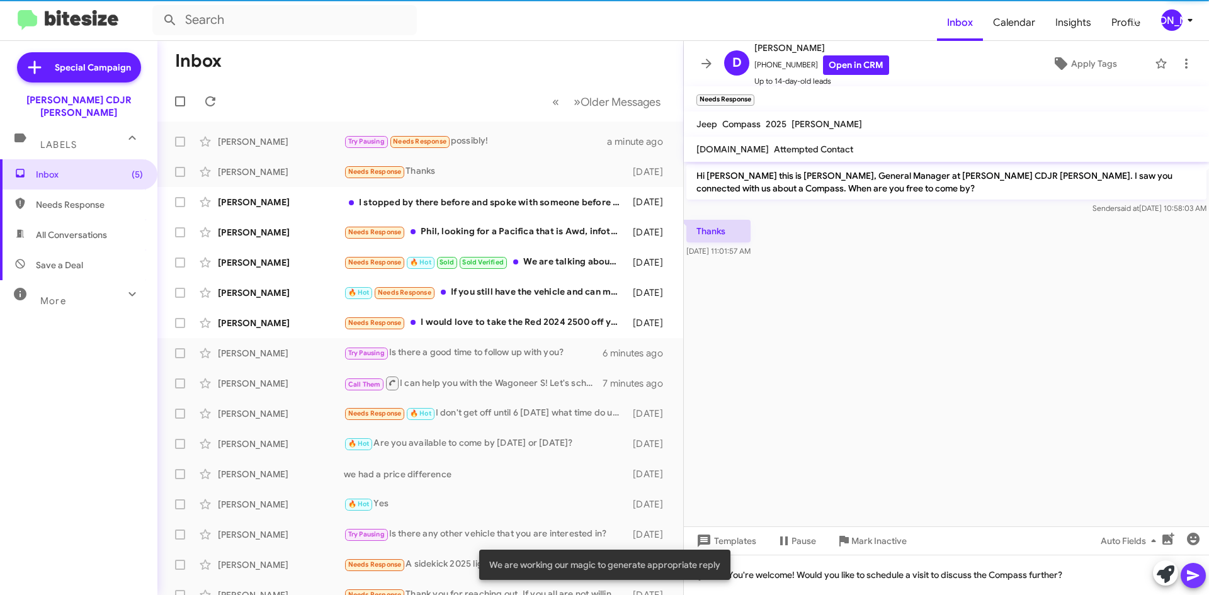
click at [1189, 572] on icon at bounding box center [1193, 575] width 12 height 11
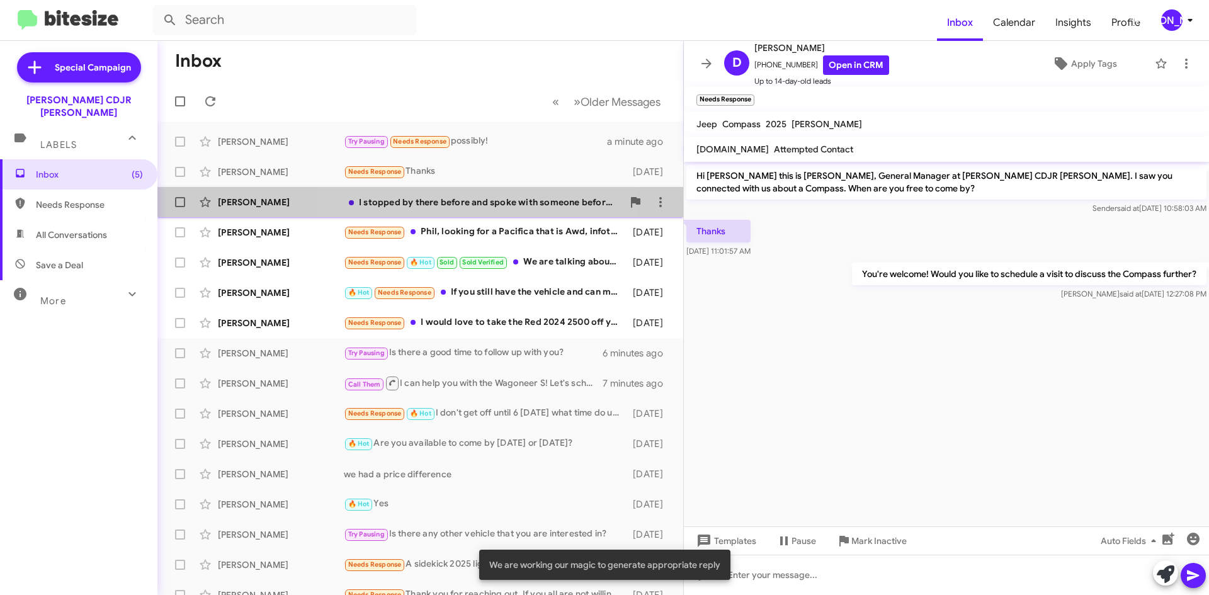
click at [465, 203] on div "I stopped by there before and spoke with someone before I submitted my informat…" at bounding box center [483, 202] width 279 height 13
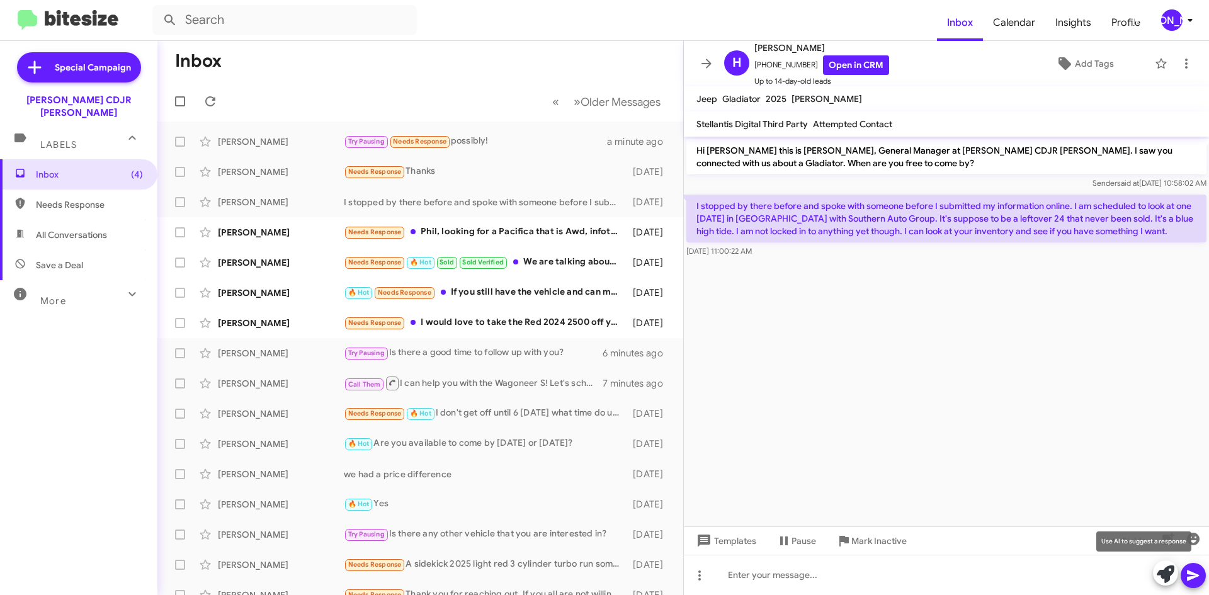
click at [1167, 580] on icon at bounding box center [1165, 574] width 18 height 18
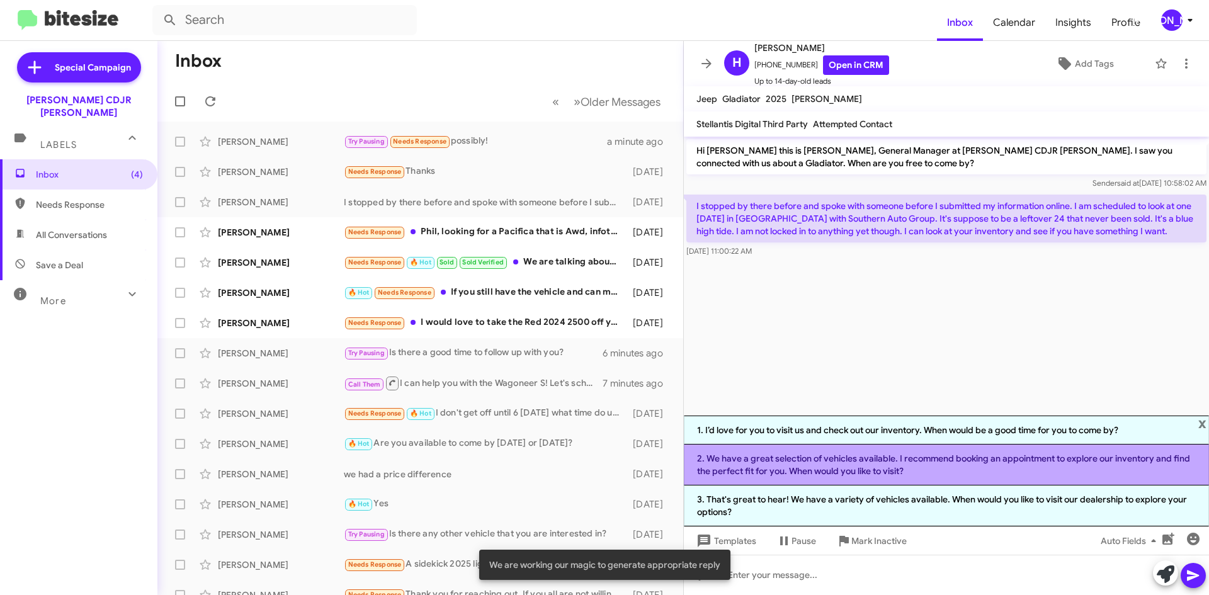
click at [885, 466] on li "2. We have a great selection of vehicles available. I recommend booking an appo…" at bounding box center [946, 464] width 525 height 41
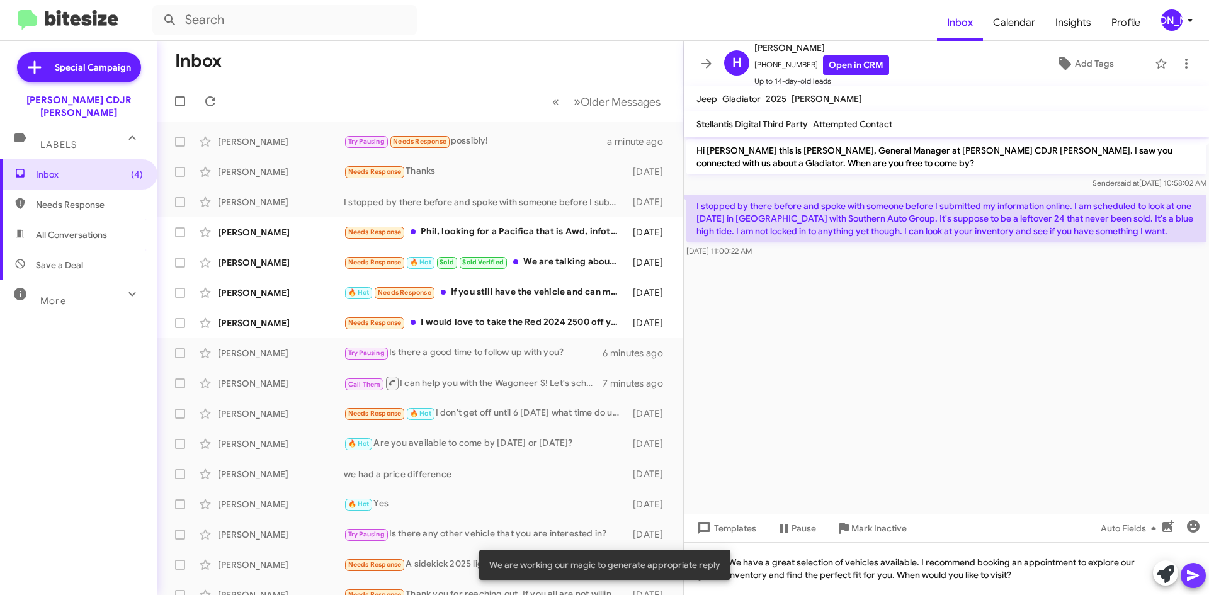
click at [1190, 570] on icon at bounding box center [1192, 575] width 15 height 15
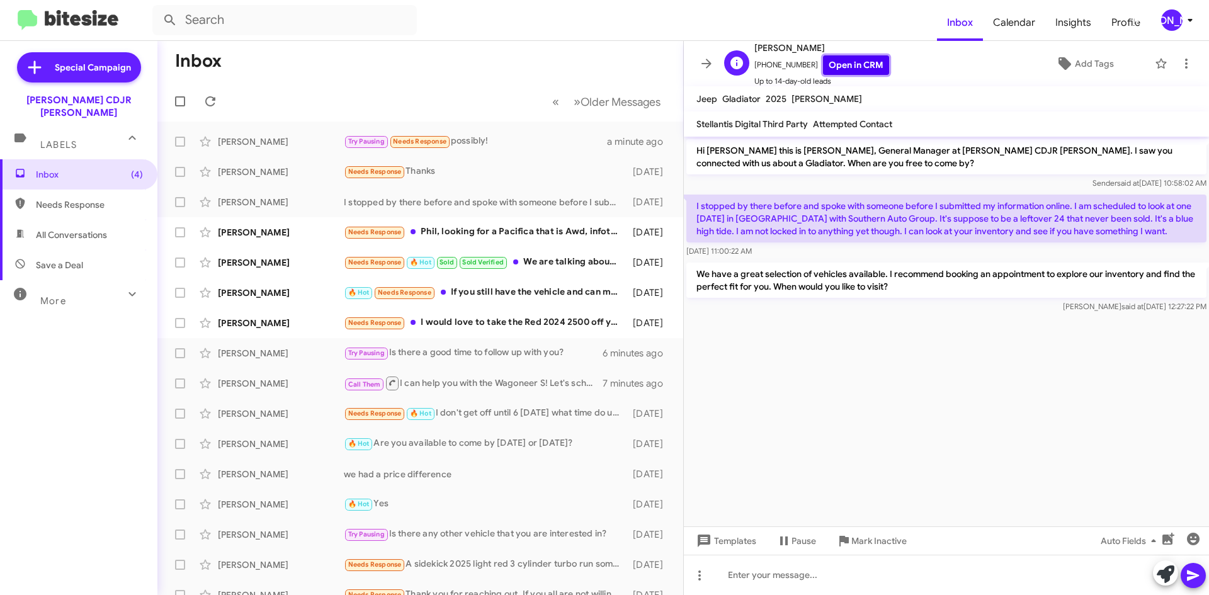
click at [824, 59] on link "Open in CRM" at bounding box center [856, 65] width 66 height 20
click at [500, 239] on div "Needs Response Phil, looking for a Pacifica that is Awd, infotainment center, h…" at bounding box center [483, 232] width 279 height 14
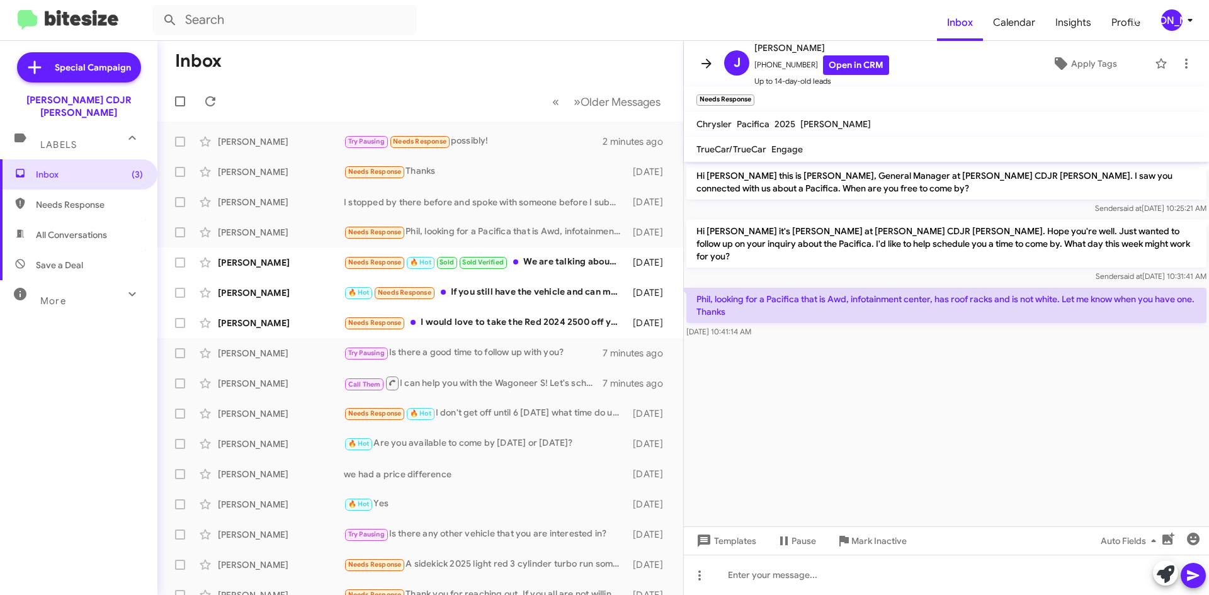
click at [706, 60] on icon at bounding box center [706, 63] width 15 height 15
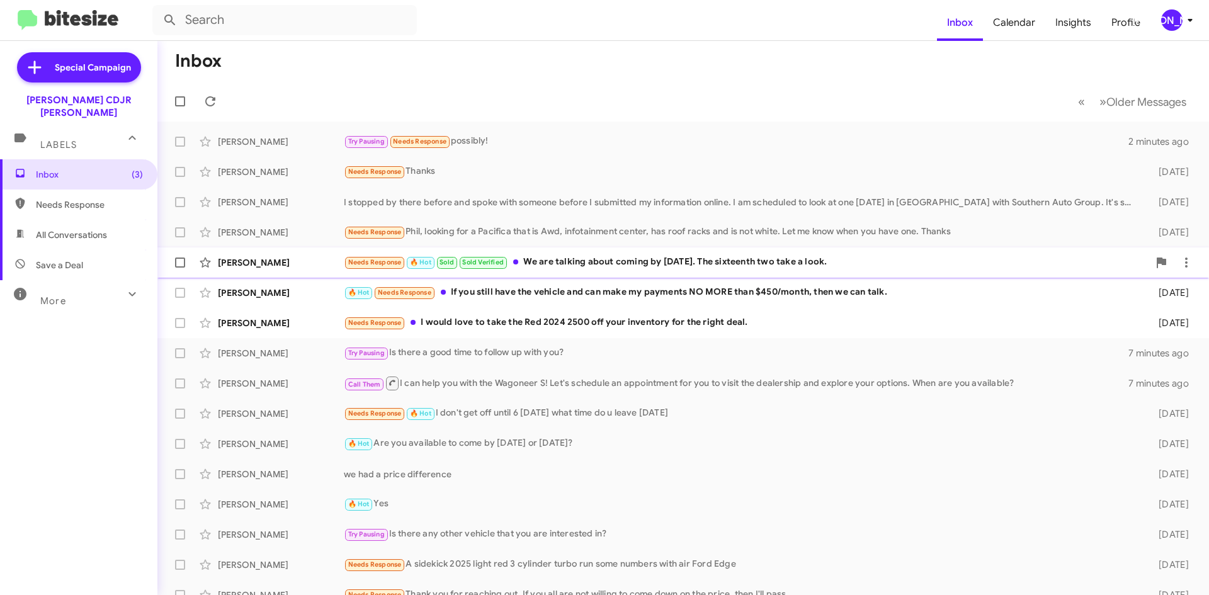
click at [575, 266] on div "Needs Response 🔥 Hot Sold Sold Verified We are talking about coming by Saturday…" at bounding box center [746, 262] width 805 height 14
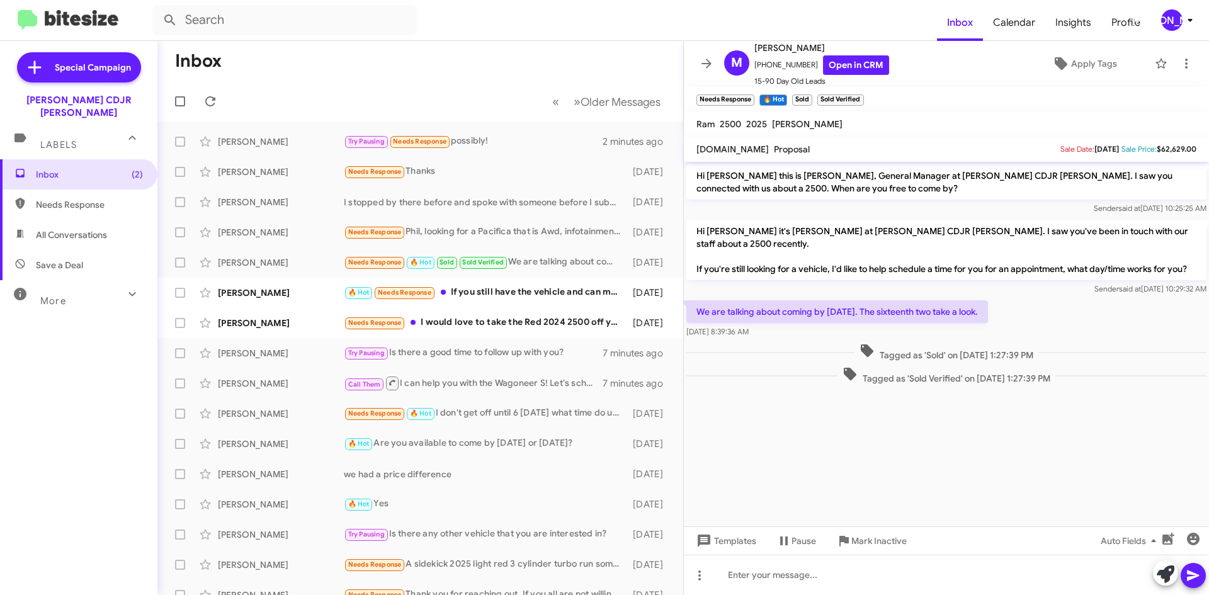
click at [702, 62] on icon at bounding box center [706, 63] width 15 height 15
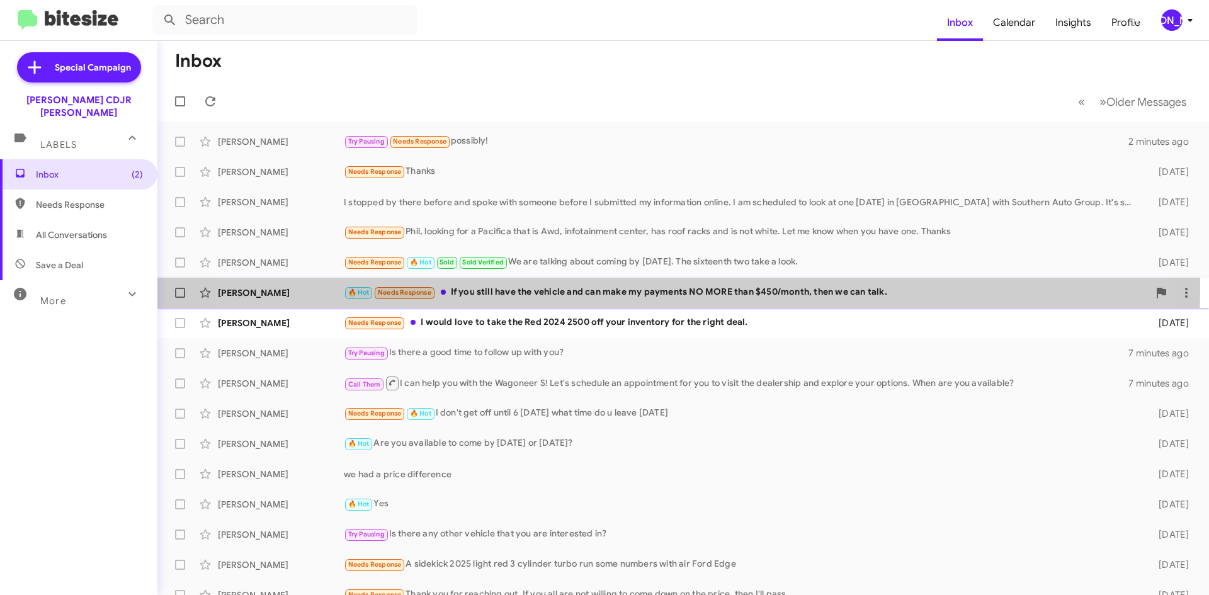
click at [627, 288] on div "🔥 Hot Needs Response If you still have the vehicle and can make my payments NO …" at bounding box center [746, 292] width 805 height 14
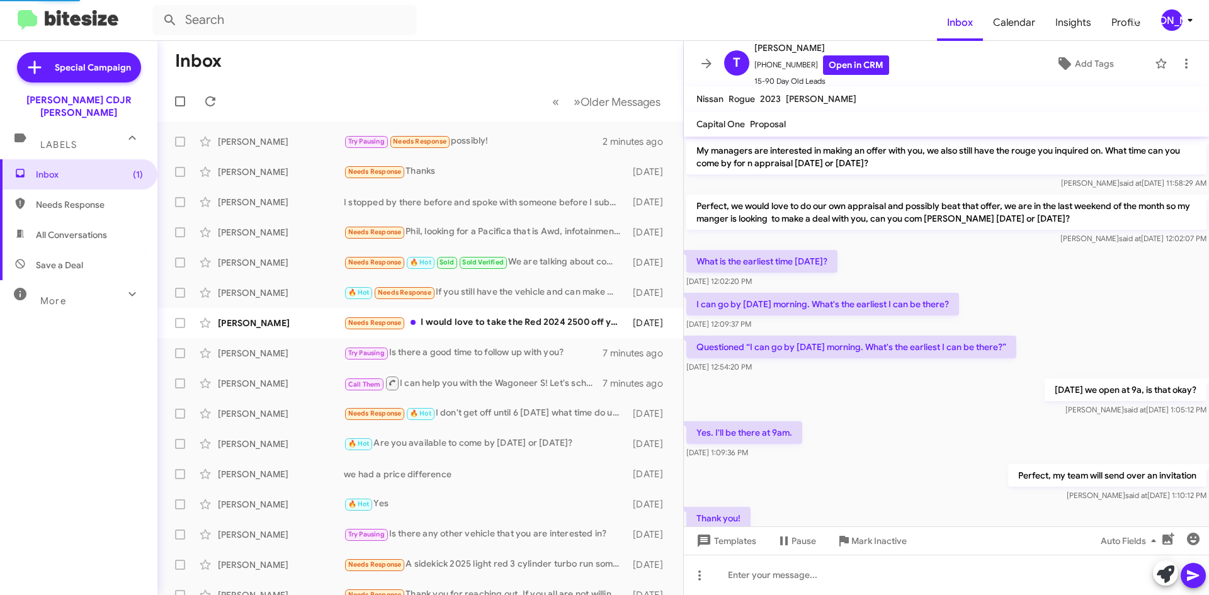
scroll to position [945, 0]
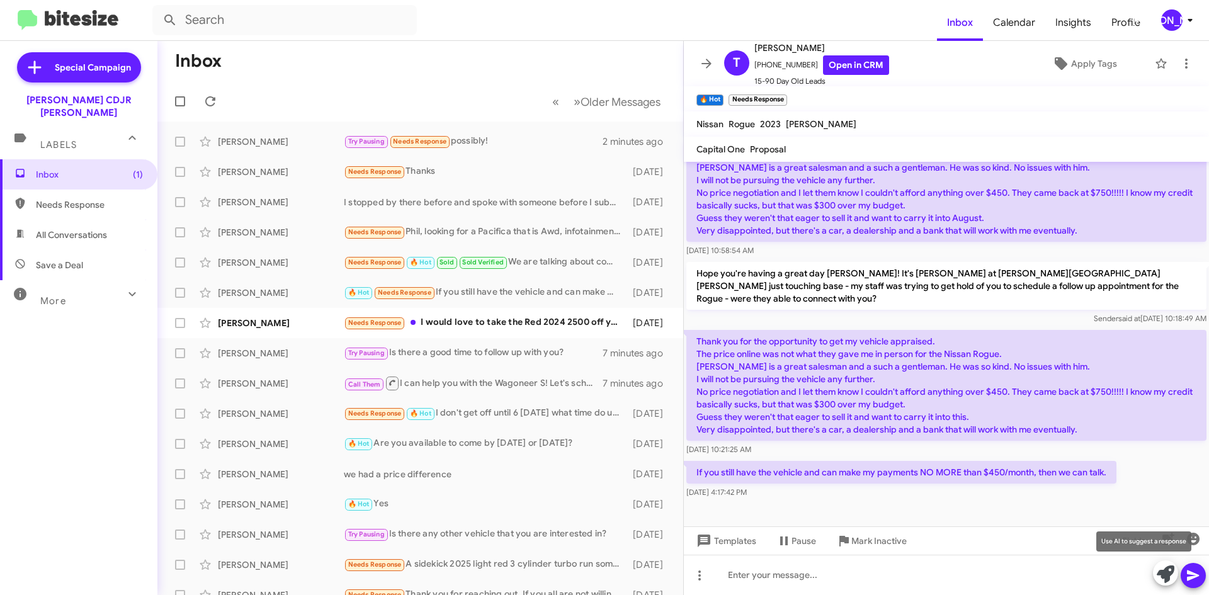
click at [1167, 576] on icon at bounding box center [1165, 574] width 18 height 18
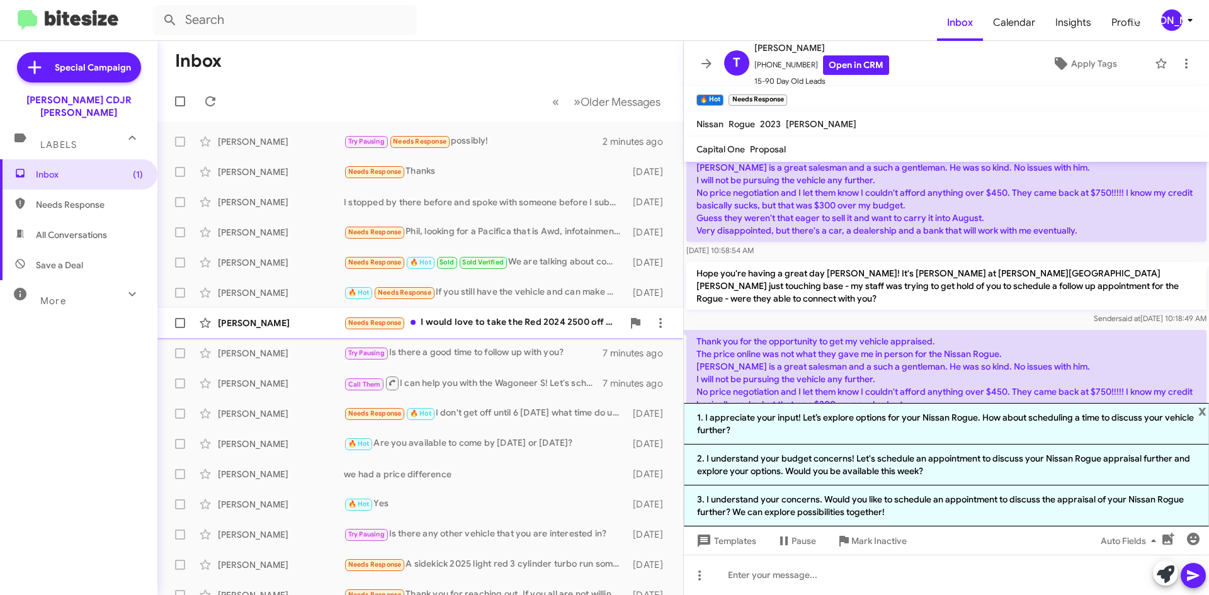
click at [562, 327] on div "Needs Response I would love to take the Red 2024 2500 off your inventory for th…" at bounding box center [483, 322] width 279 height 14
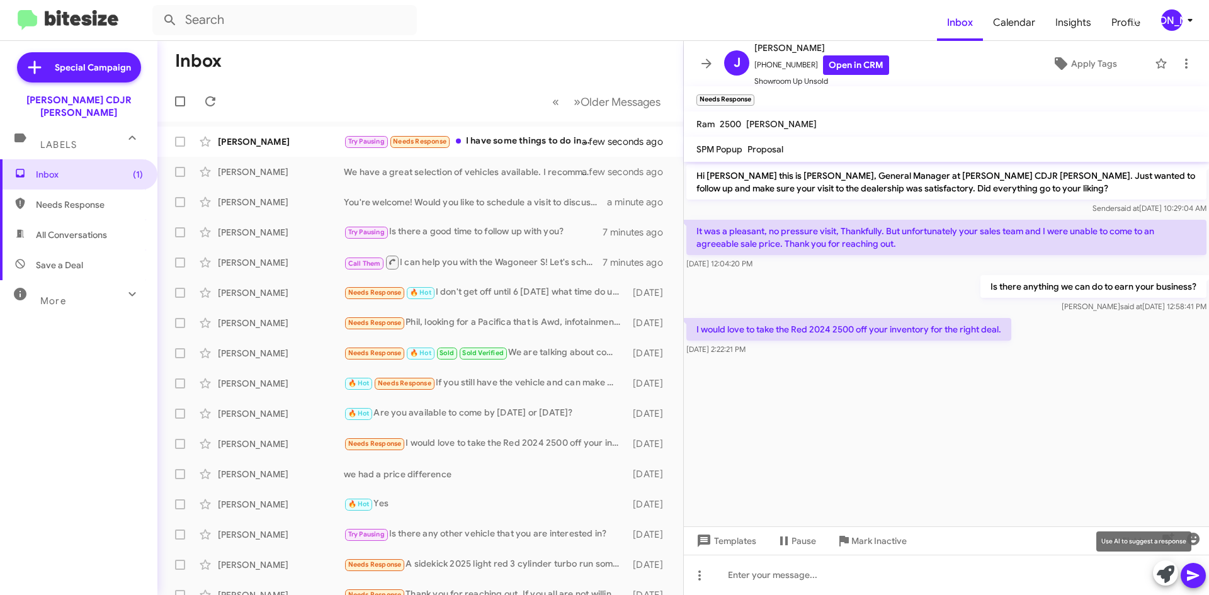
click at [1160, 570] on icon at bounding box center [1165, 574] width 18 height 18
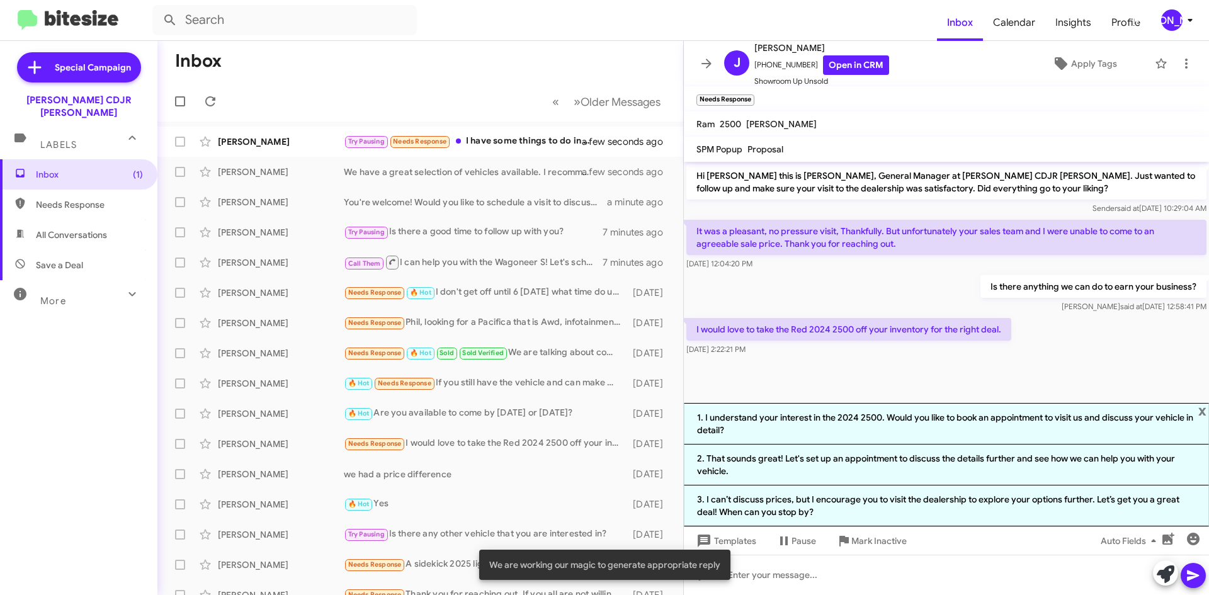
click at [842, 376] on cdk-virtual-scroll-viewport "Hi John this is Phil Urrtia, General Manager at Banister CDJR Hampton. Just wan…" at bounding box center [946, 282] width 525 height 241
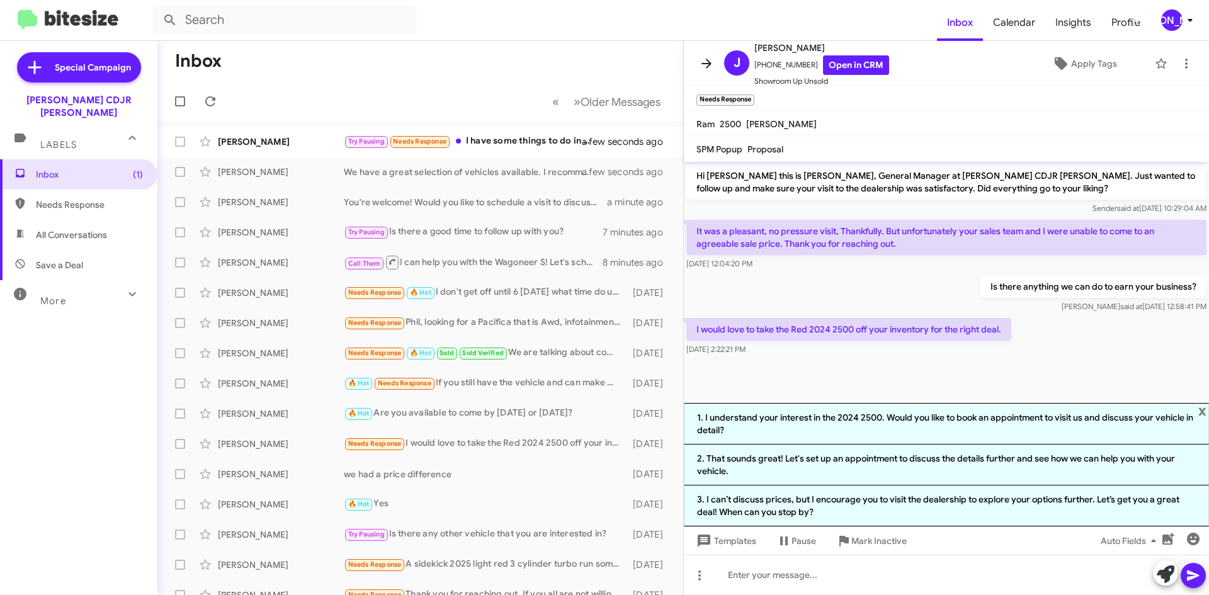
click at [718, 65] on span at bounding box center [706, 63] width 25 height 15
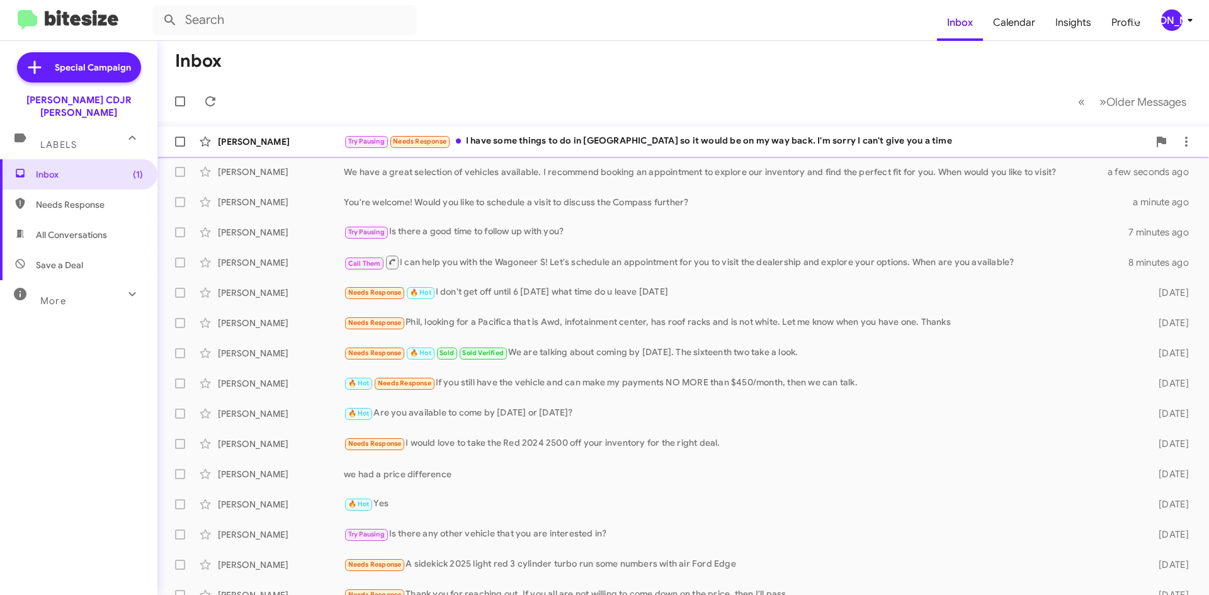
click at [624, 150] on div "Amanda Fay Try Pausing Needs Response I have some things to do in Richmond so i…" at bounding box center [682, 141] width 1031 height 25
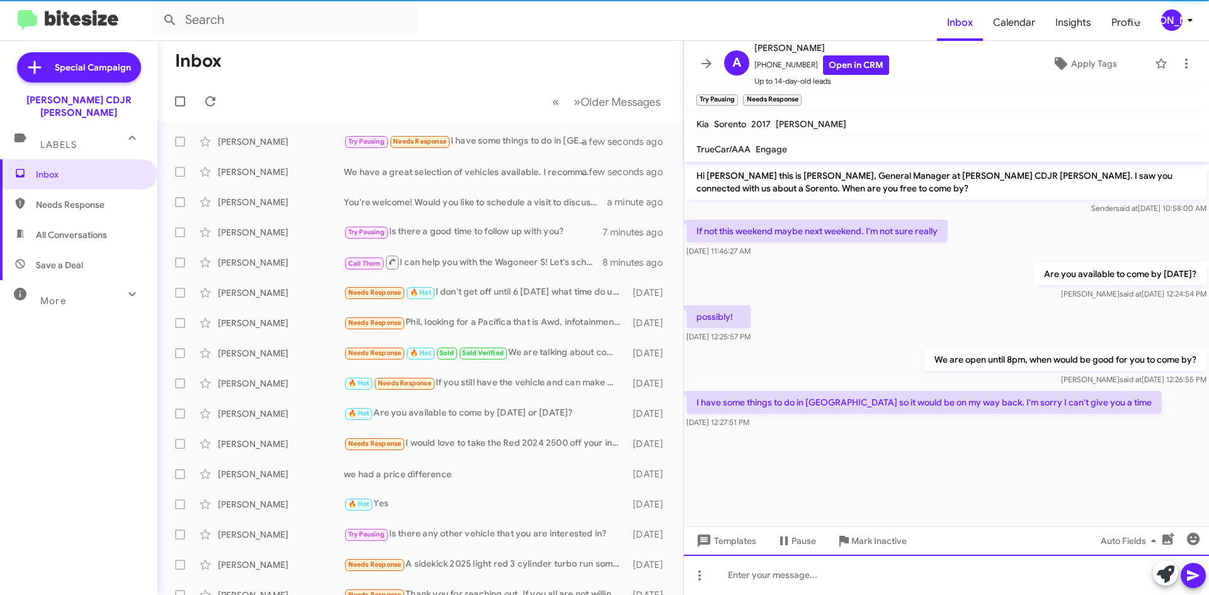
click at [815, 579] on div at bounding box center [946, 575] width 525 height 40
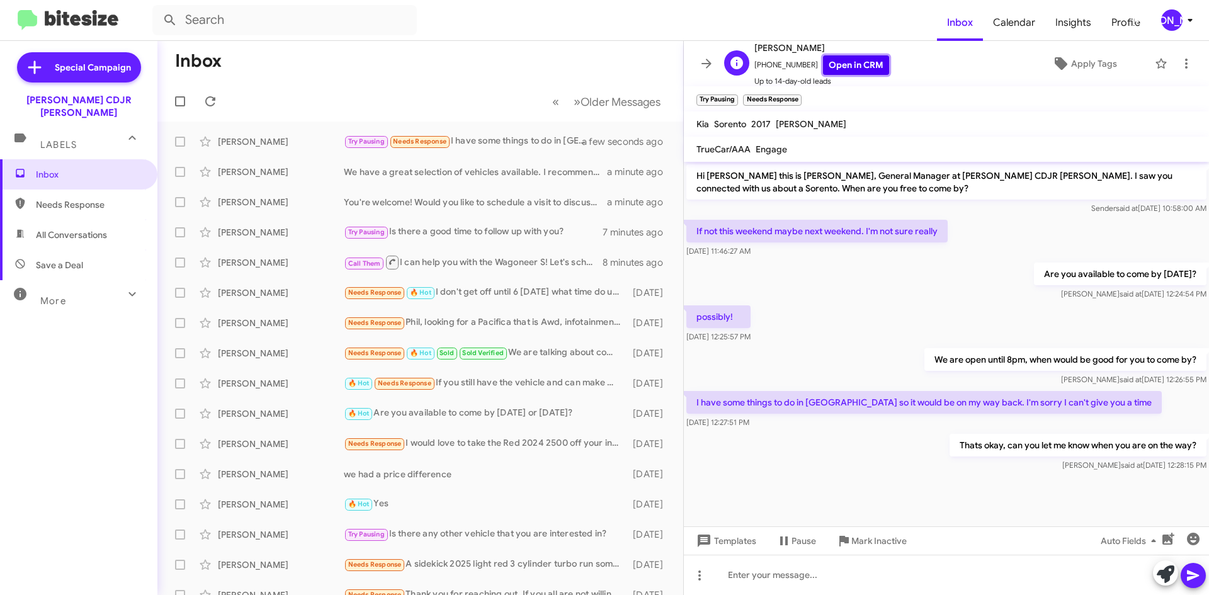
click at [845, 57] on link "Open in CRM" at bounding box center [856, 65] width 66 height 20
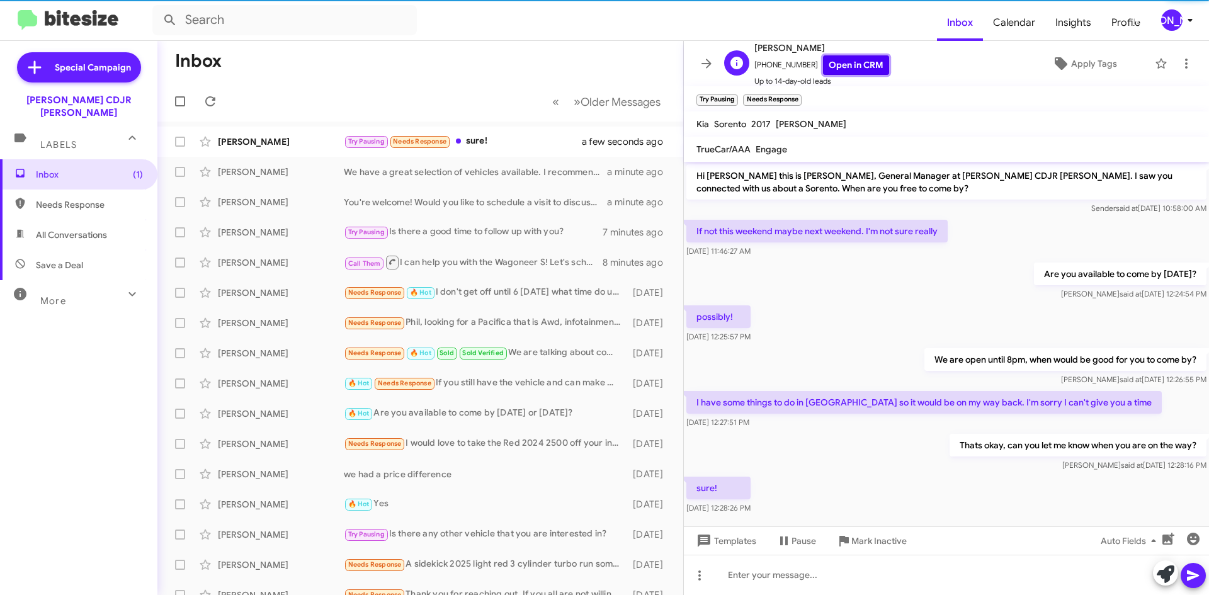
scroll to position [16, 0]
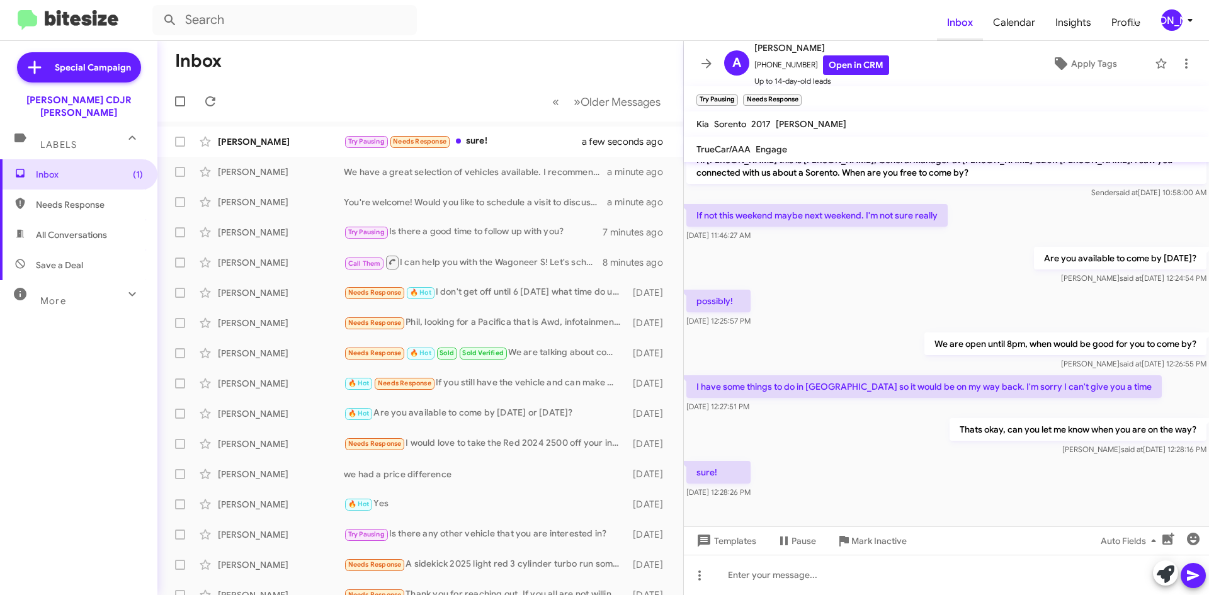
drag, startPoint x: 704, startPoint y: 62, endPoint x: 980, endPoint y: 31, distance: 276.8
click at [704, 62] on icon at bounding box center [706, 63] width 15 height 15
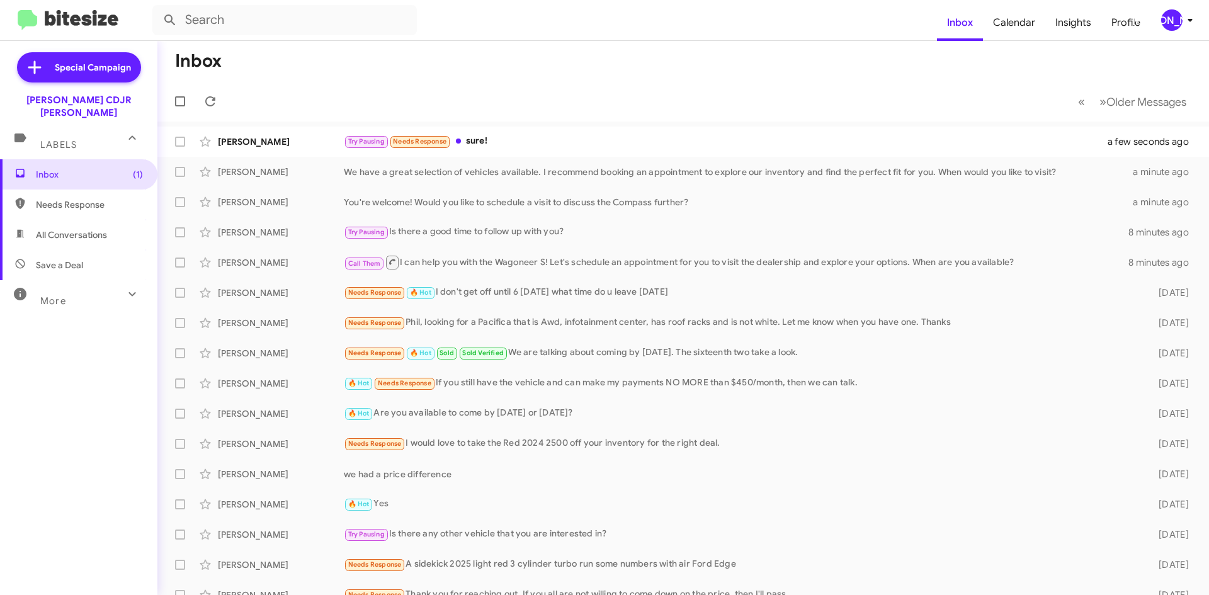
click at [1168, 19] on div "[PERSON_NAME]" at bounding box center [1171, 19] width 21 height 21
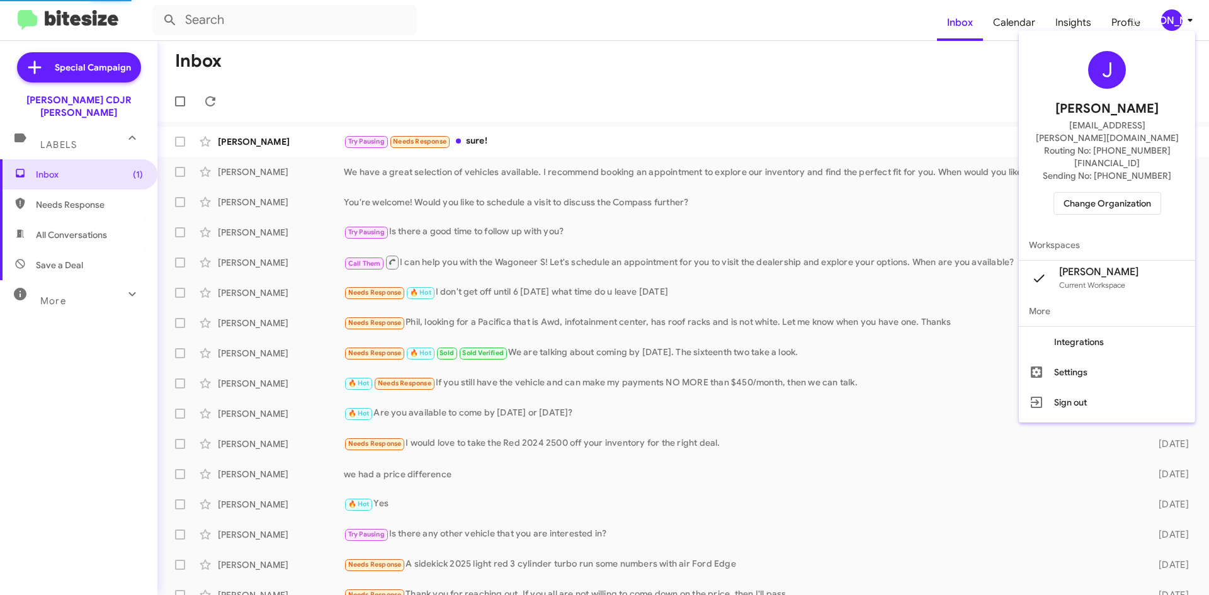
click at [1109, 193] on span "Change Organization" at bounding box center [1107, 203] width 88 height 21
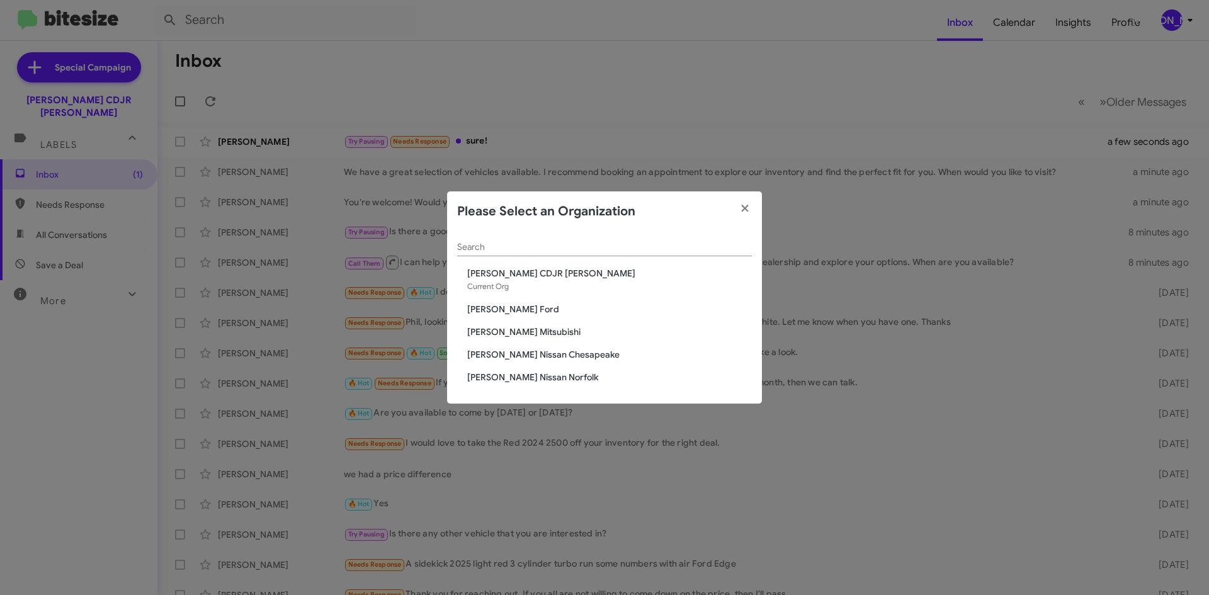
click at [529, 334] on span "[PERSON_NAME] Mitsubishi" at bounding box center [609, 331] width 285 height 13
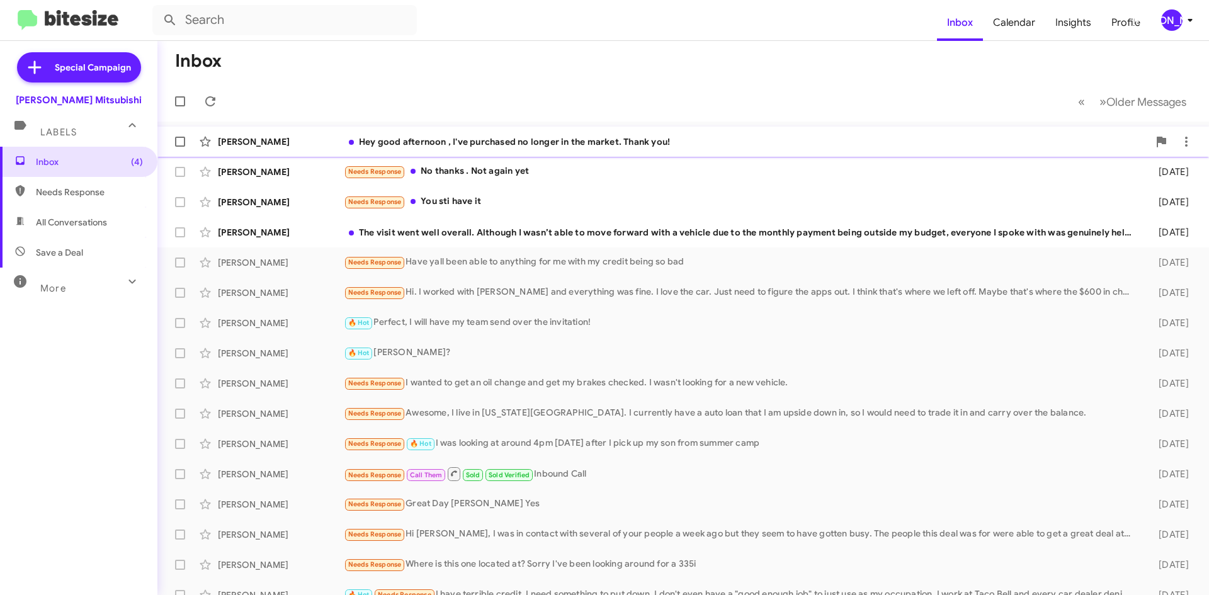
click at [577, 146] on div "Hey good afternoon , I've purchased no longer in the market. Thank you!" at bounding box center [746, 141] width 805 height 13
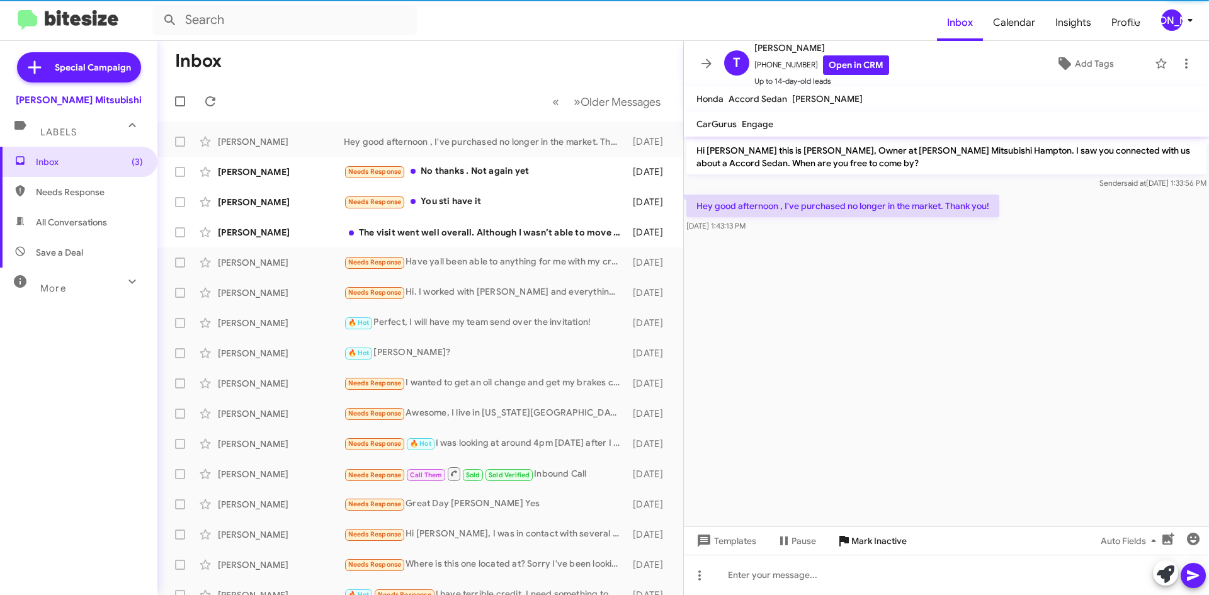
click at [869, 533] on span "Mark Inactive" at bounding box center [878, 540] width 55 height 23
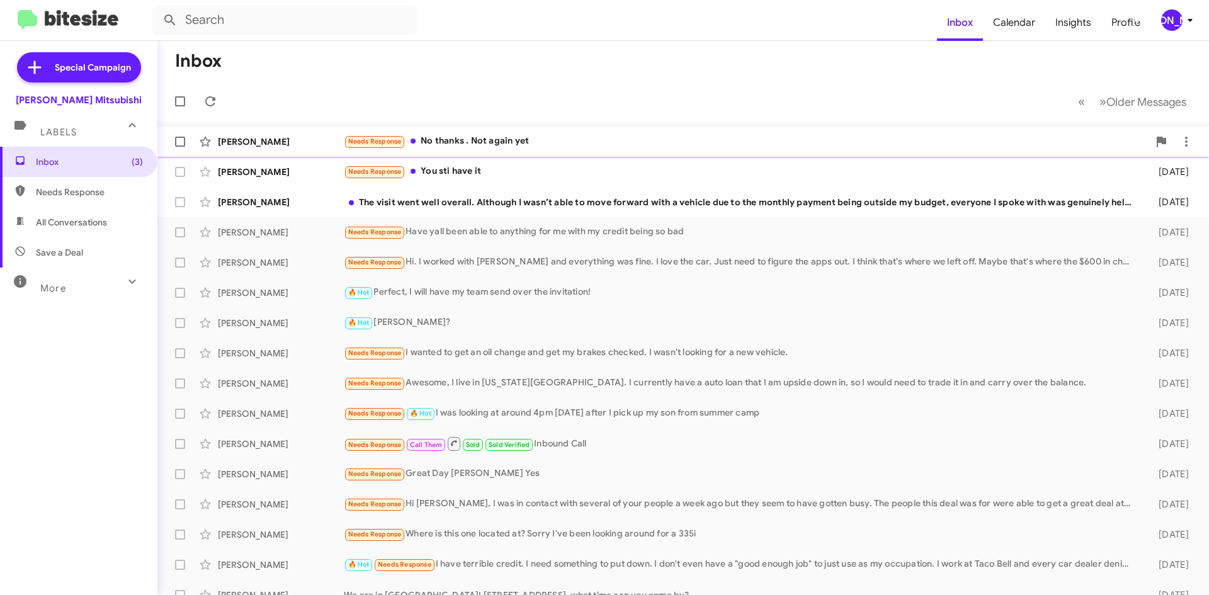
click at [486, 142] on div "Needs Response No thanks . Not again yet" at bounding box center [746, 141] width 805 height 14
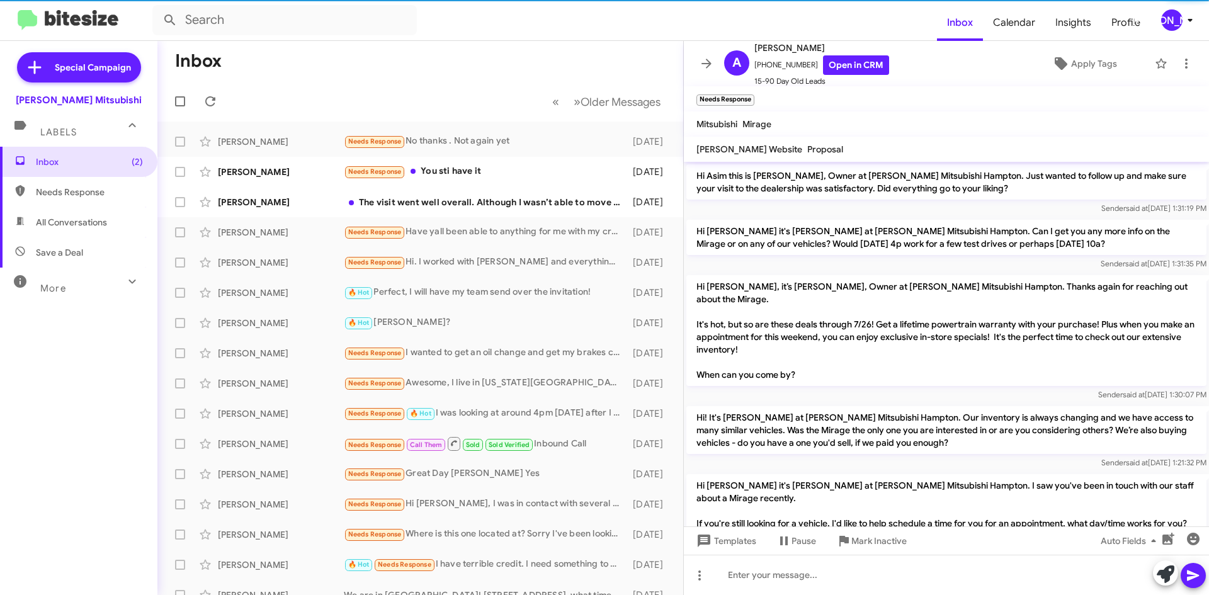
scroll to position [133, 0]
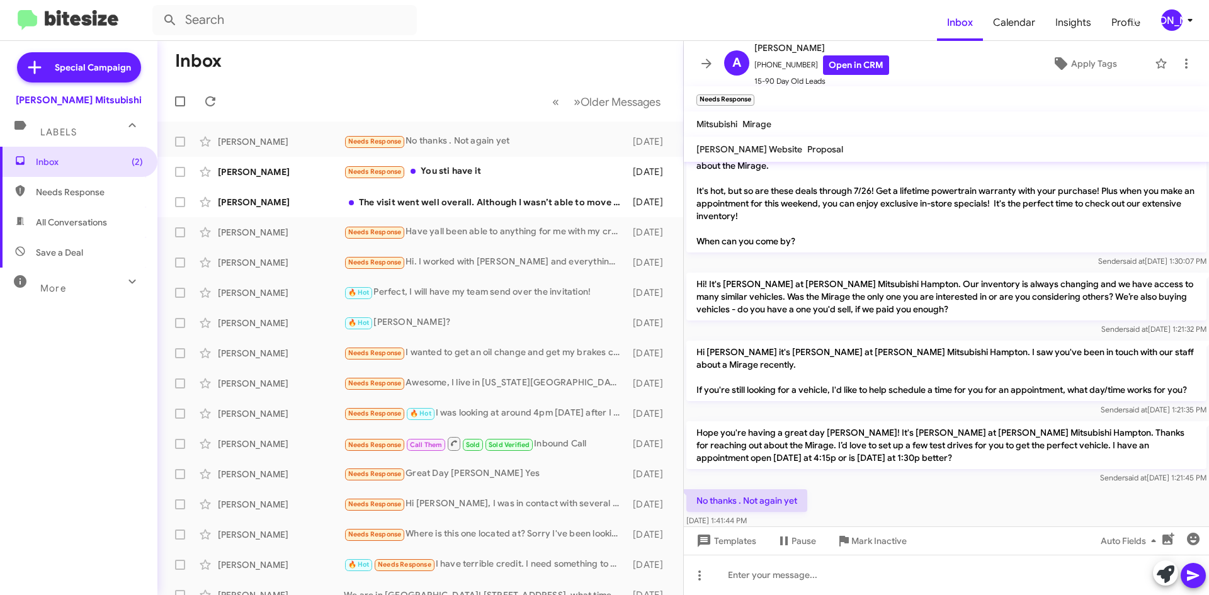
click at [707, 69] on icon at bounding box center [706, 63] width 15 height 15
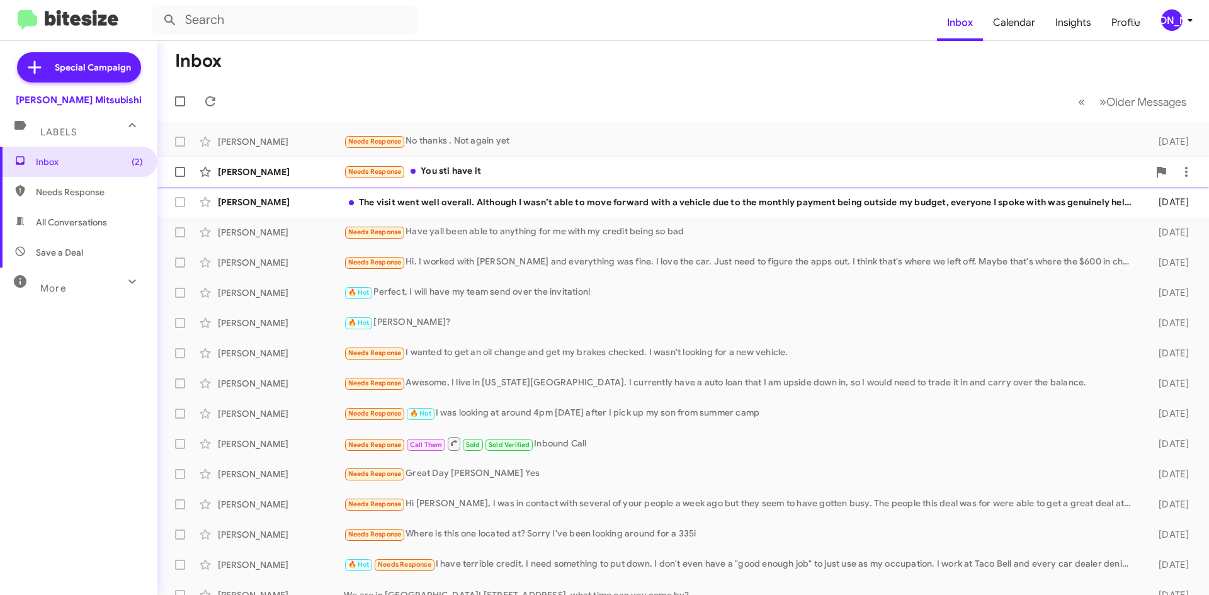
click at [460, 180] on div "Michael Vines Needs Response You sti have it 4 days ago" at bounding box center [682, 171] width 1031 height 25
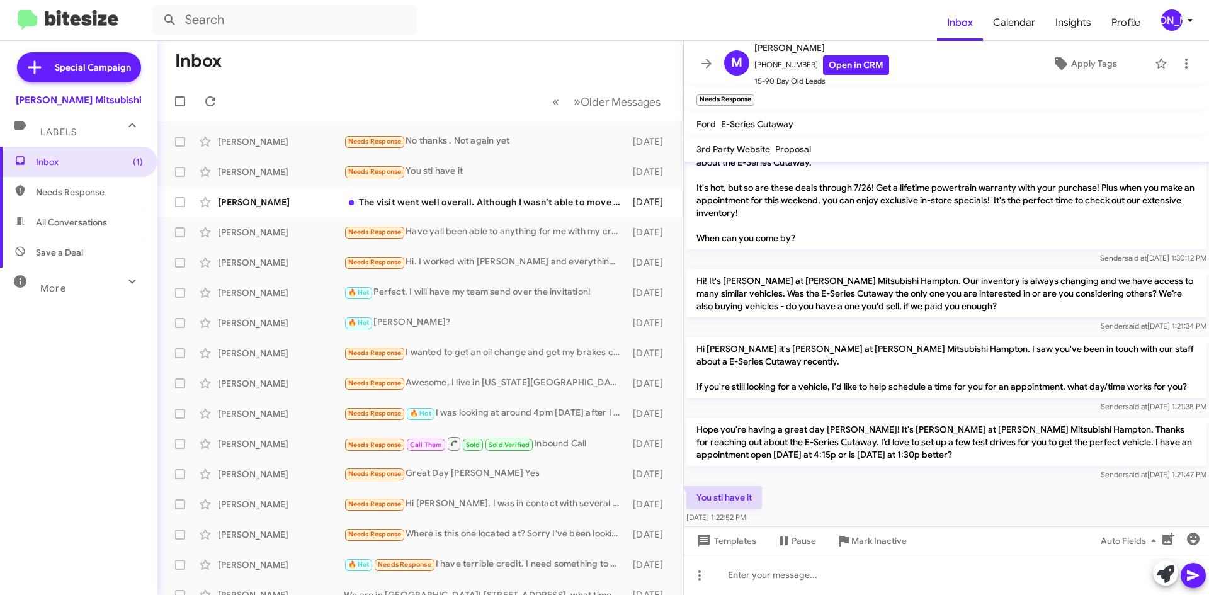
scroll to position [242, 0]
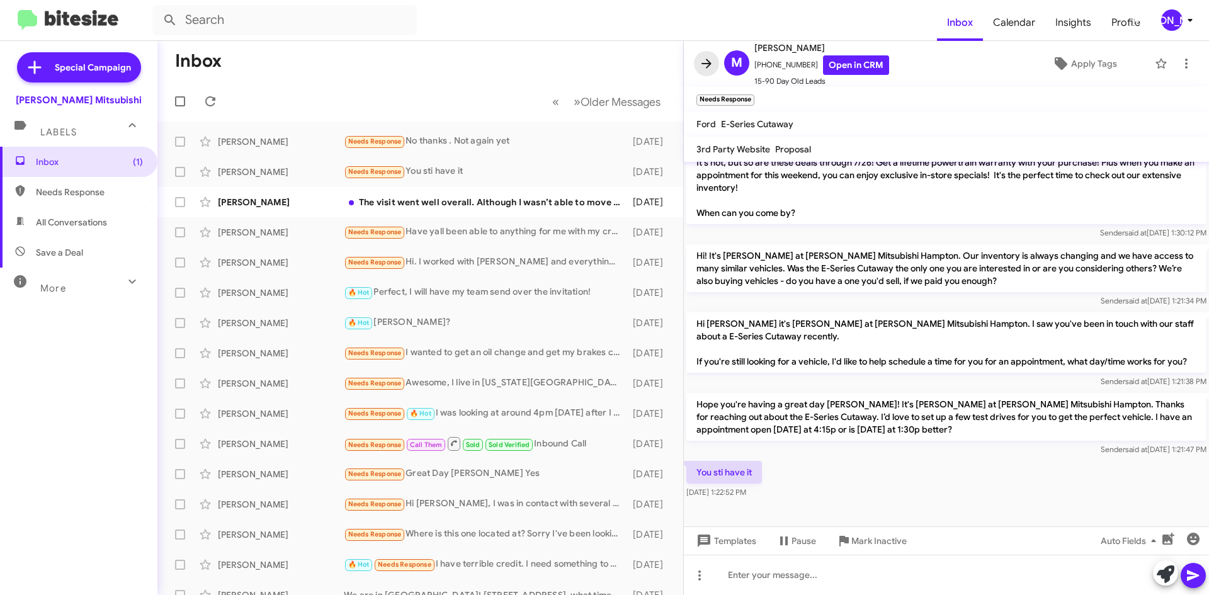
click at [704, 75] on button at bounding box center [706, 63] width 25 height 25
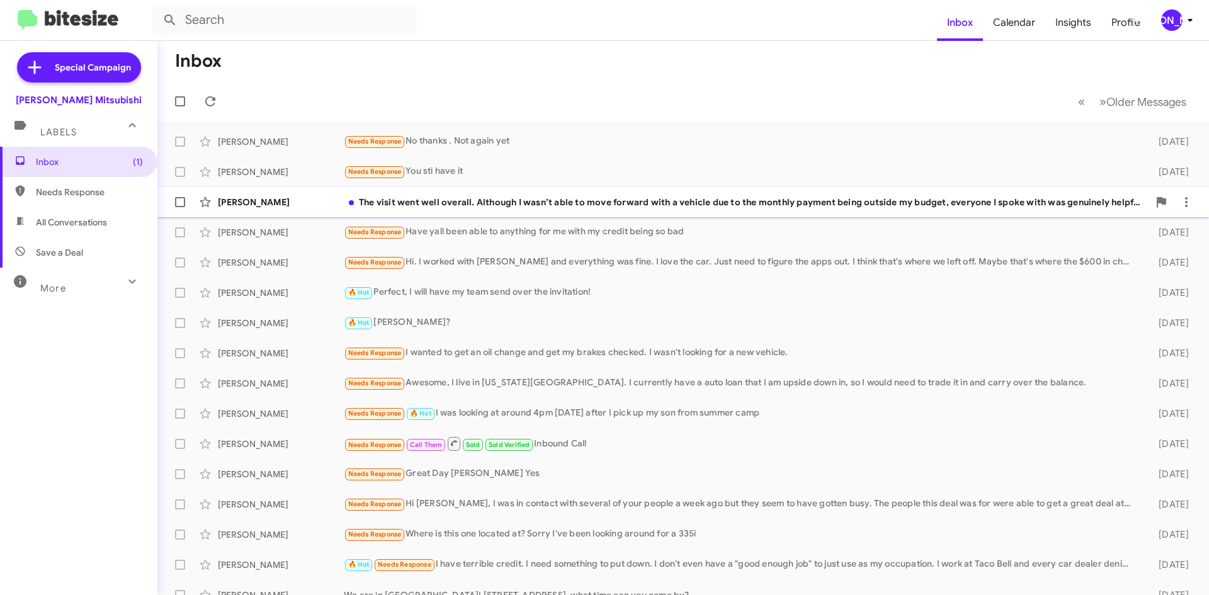
click at [573, 215] on span "Jerry Sigala The visit went well overall. Although I wasn’t able to move forwar…" at bounding box center [682, 202] width 1051 height 30
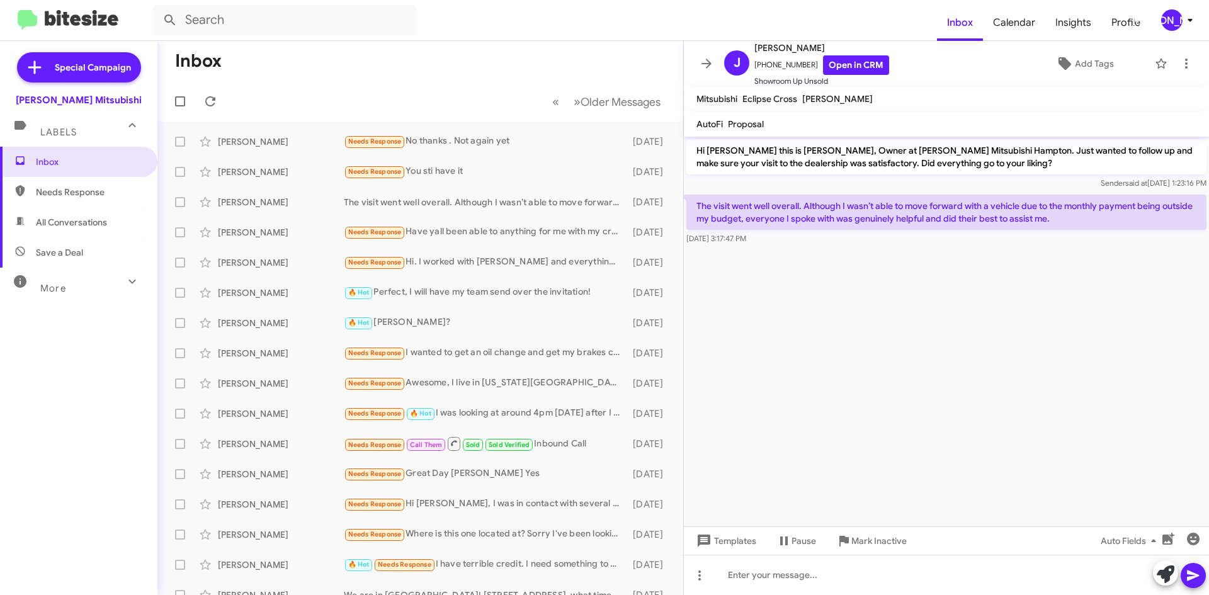
click at [696, 60] on span at bounding box center [706, 63] width 25 height 15
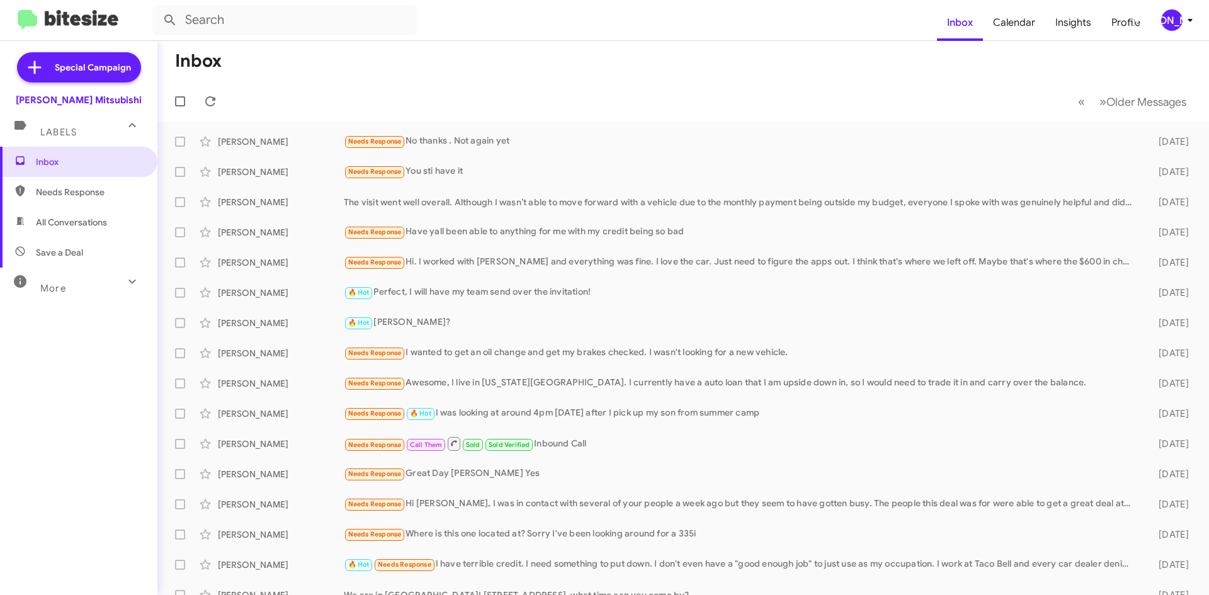
click at [1176, 15] on div "[PERSON_NAME]" at bounding box center [1171, 19] width 21 height 21
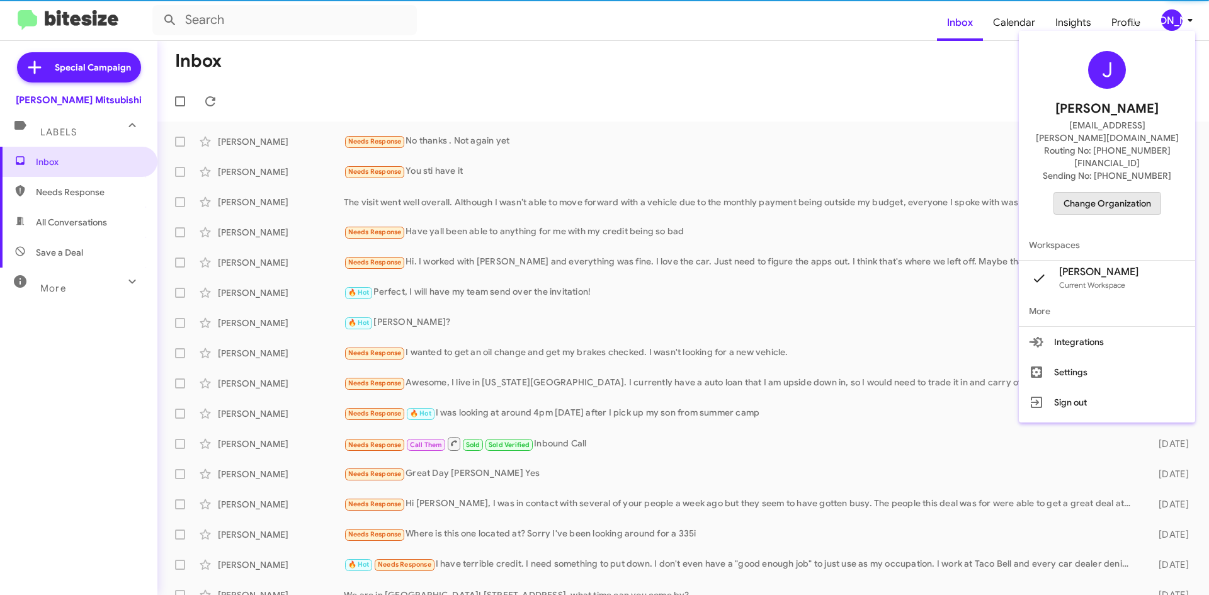
click at [1105, 193] on span "Change Organization" at bounding box center [1107, 203] width 88 height 21
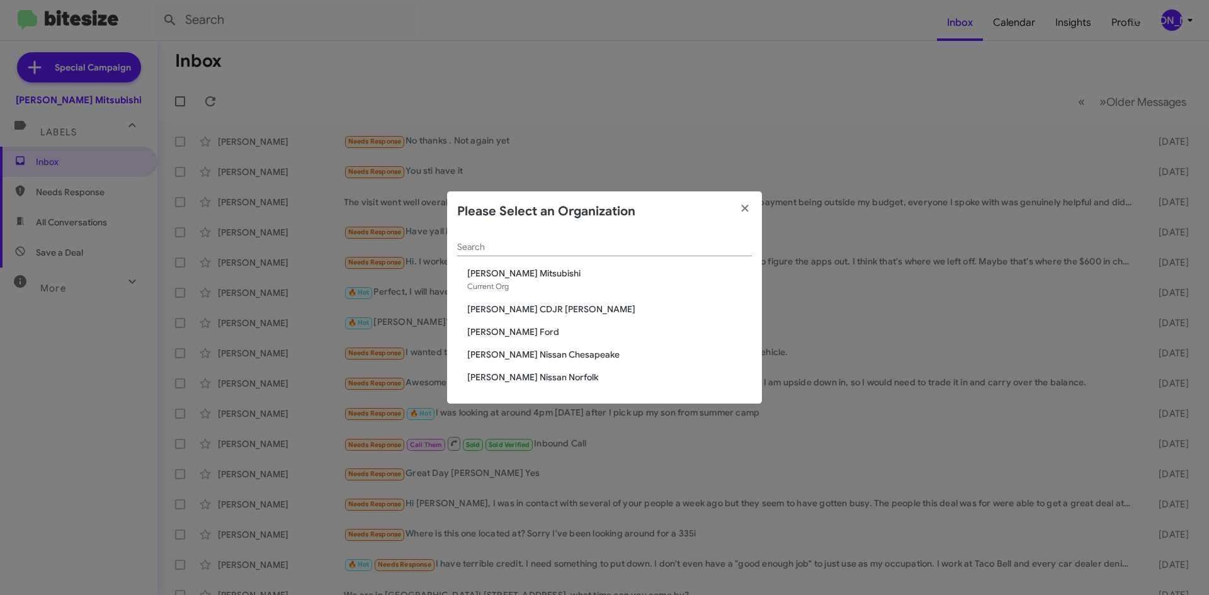
click at [553, 303] on span "[PERSON_NAME] CDJR [PERSON_NAME]" at bounding box center [609, 309] width 285 height 13
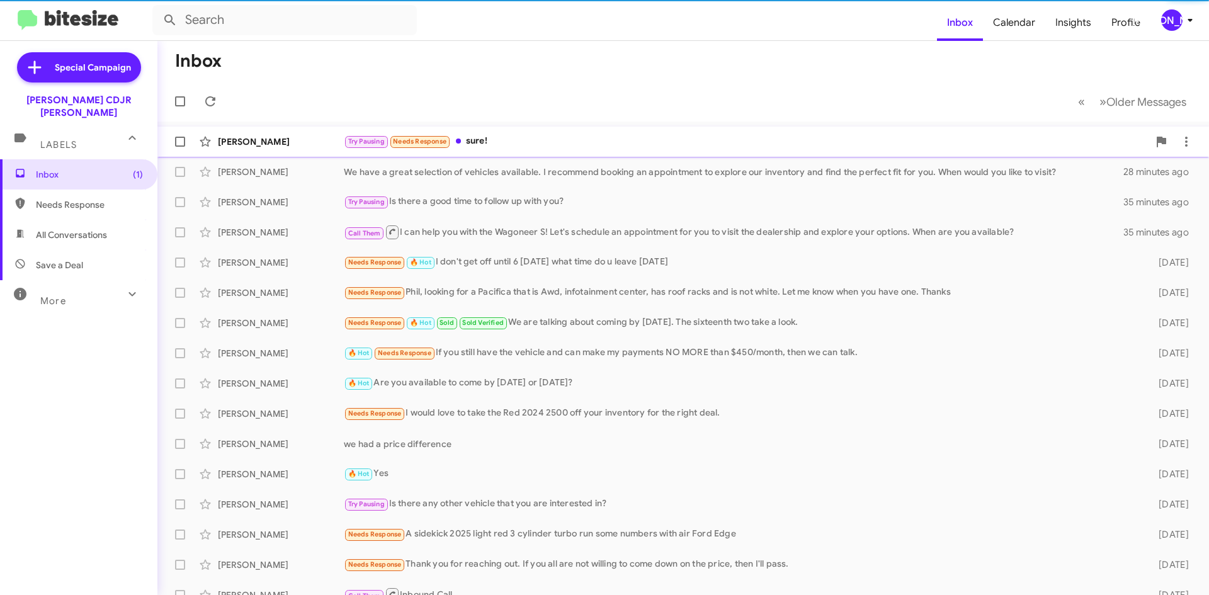
click at [597, 140] on div "Try Pausing Needs Response sure!" at bounding box center [746, 141] width 805 height 14
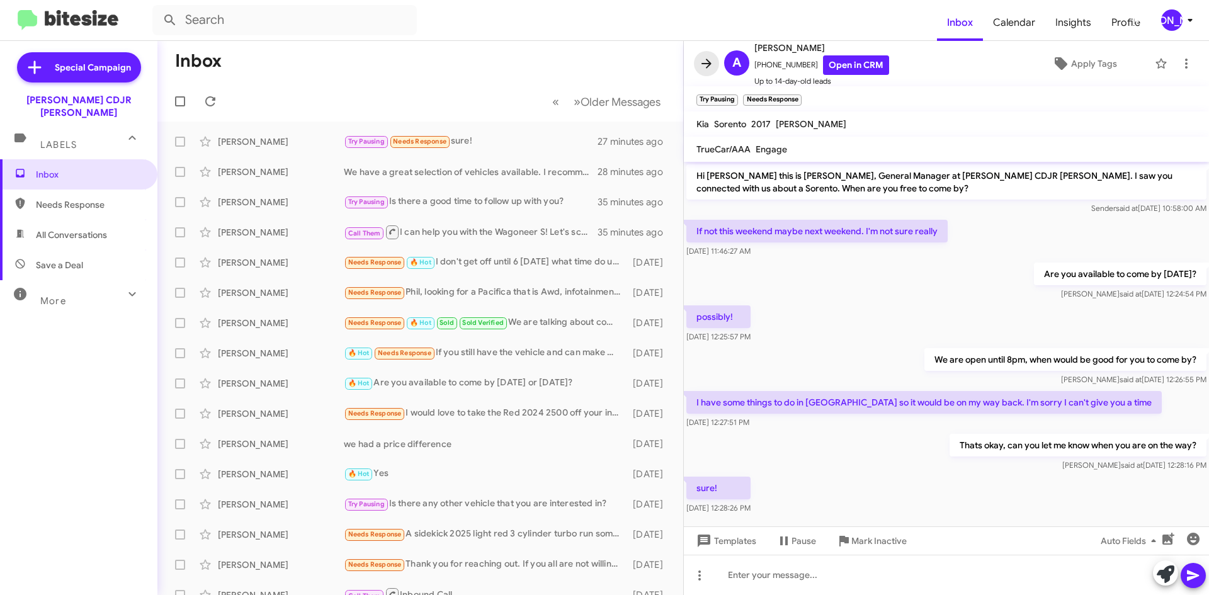
drag, startPoint x: 702, startPoint y: 69, endPoint x: 606, endPoint y: 19, distance: 108.4
click at [703, 69] on icon at bounding box center [706, 63] width 15 height 15
